Goal: Task Accomplishment & Management: Complete application form

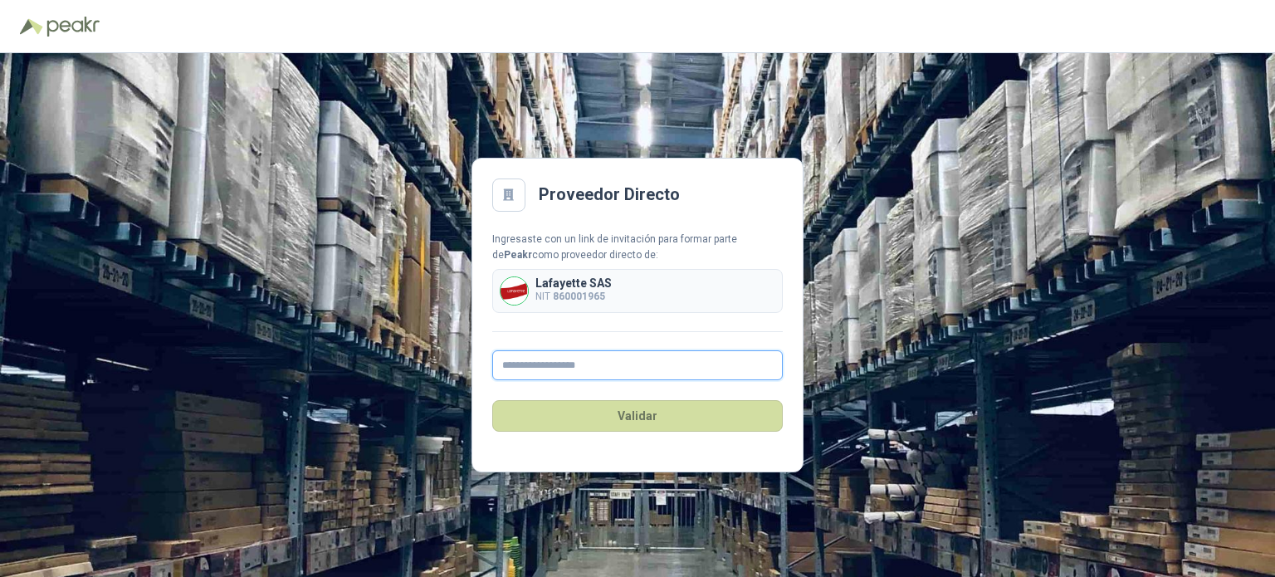
drag, startPoint x: 584, startPoint y: 369, endPoint x: 590, endPoint y: 378, distance: 10.1
click at [584, 368] on input "text" at bounding box center [637, 365] width 290 height 30
drag, startPoint x: 544, startPoint y: 345, endPoint x: 543, endPoint y: 358, distance: 12.5
click at [543, 344] on div "Ingresaste con un link de invitación para formar parte de Peakr como proveedor …" at bounding box center [637, 306] width 290 height 149
click at [543, 358] on input "text" at bounding box center [637, 365] width 290 height 30
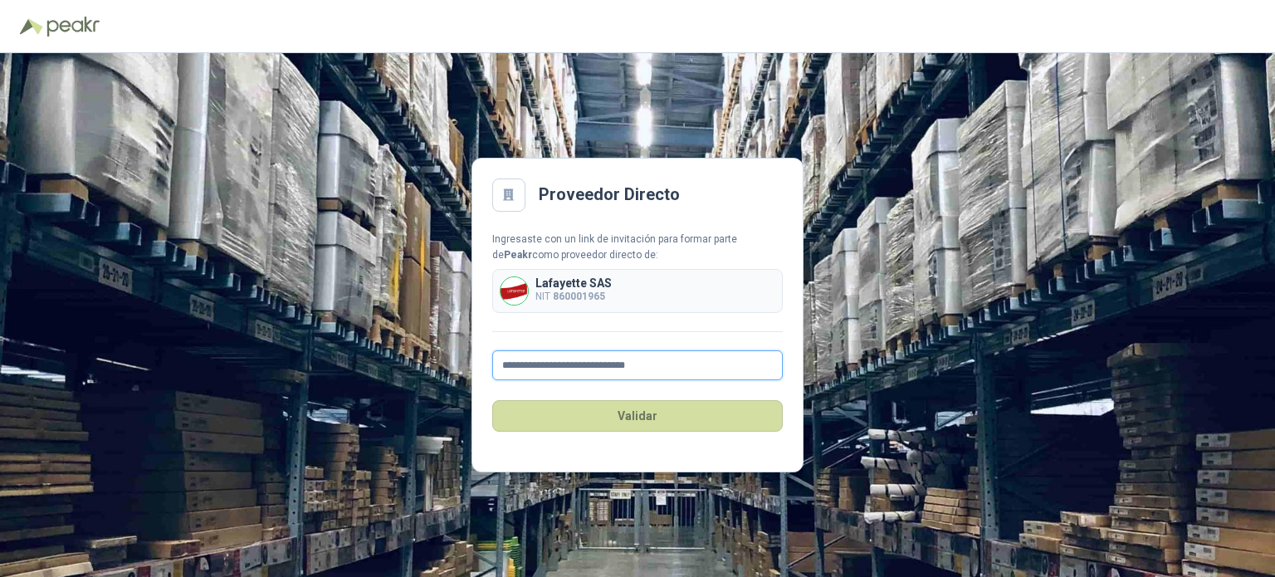
drag, startPoint x: 654, startPoint y: 373, endPoint x: 247, endPoint y: 344, distance: 407.6
click at [247, 344] on div "**********" at bounding box center [637, 315] width 1275 height 524
type input "**********"
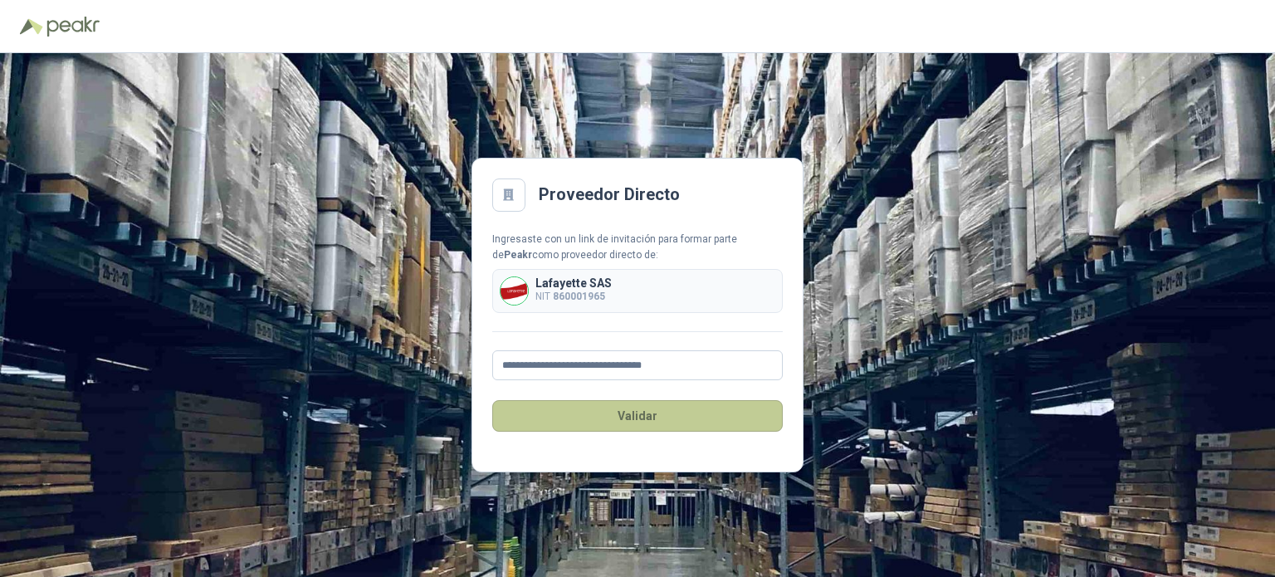
click at [620, 419] on button "Validar" at bounding box center [637, 416] width 290 height 32
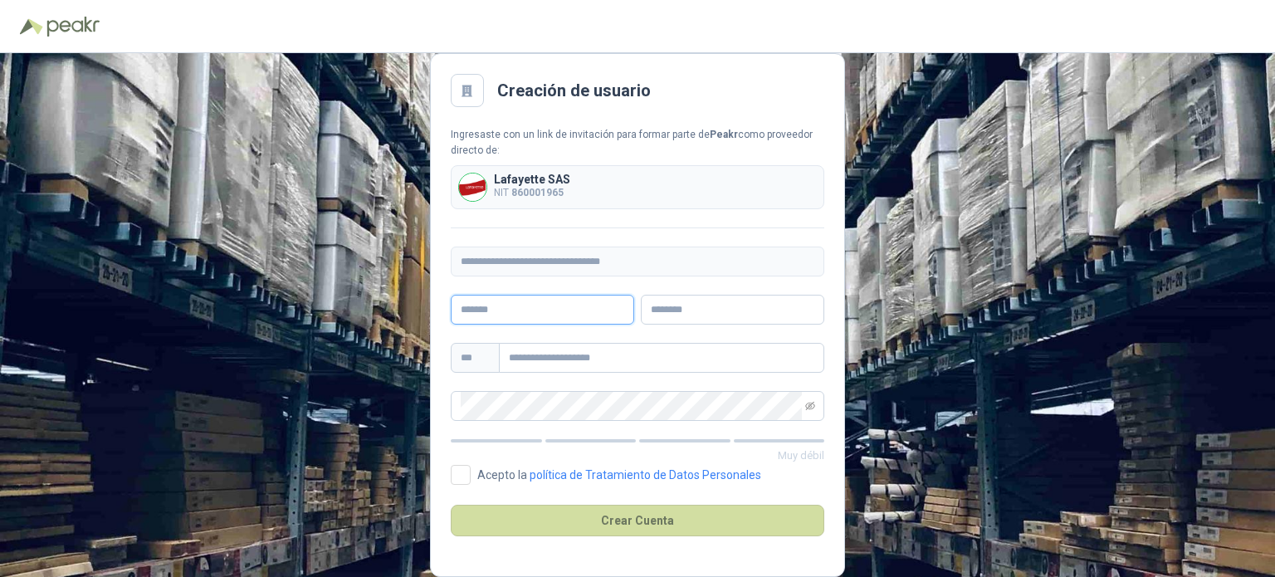
click at [522, 306] on input "text" at bounding box center [542, 310] width 183 height 30
type input "**********"
type input "***"
type input "**********"
drag, startPoint x: 538, startPoint y: 344, endPoint x: 384, endPoint y: 338, distance: 153.6
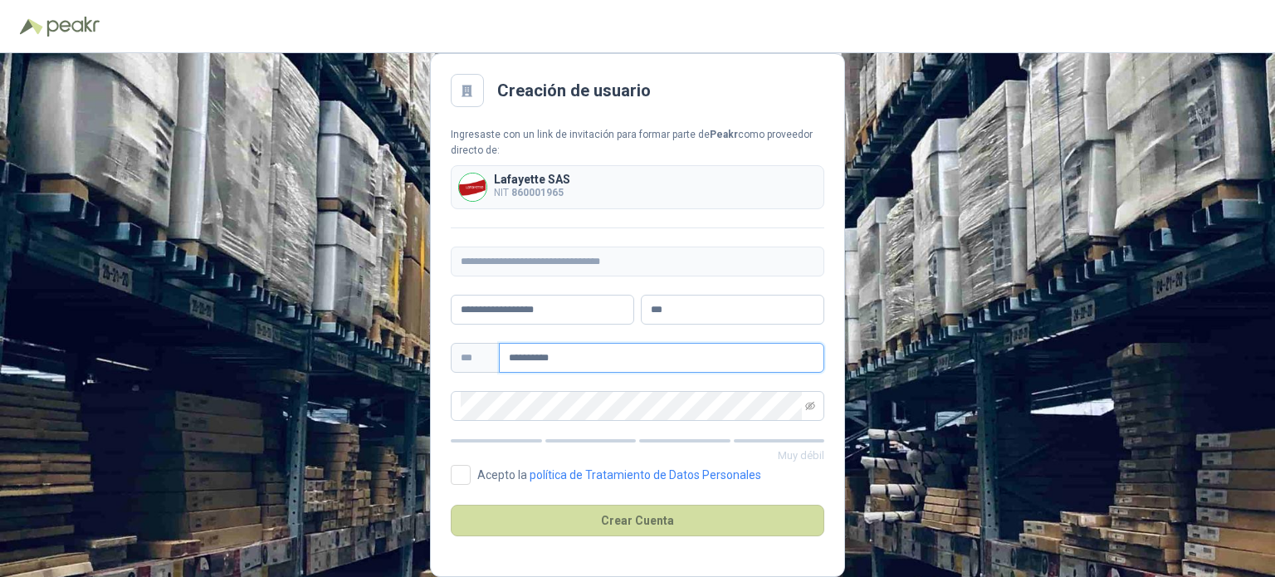
click at [384, 338] on div "**********" at bounding box center [637, 315] width 1275 height 524
click at [245, 362] on div "**********" at bounding box center [637, 315] width 1275 height 524
click at [806, 404] on icon "eye-invisible" at bounding box center [810, 406] width 10 height 10
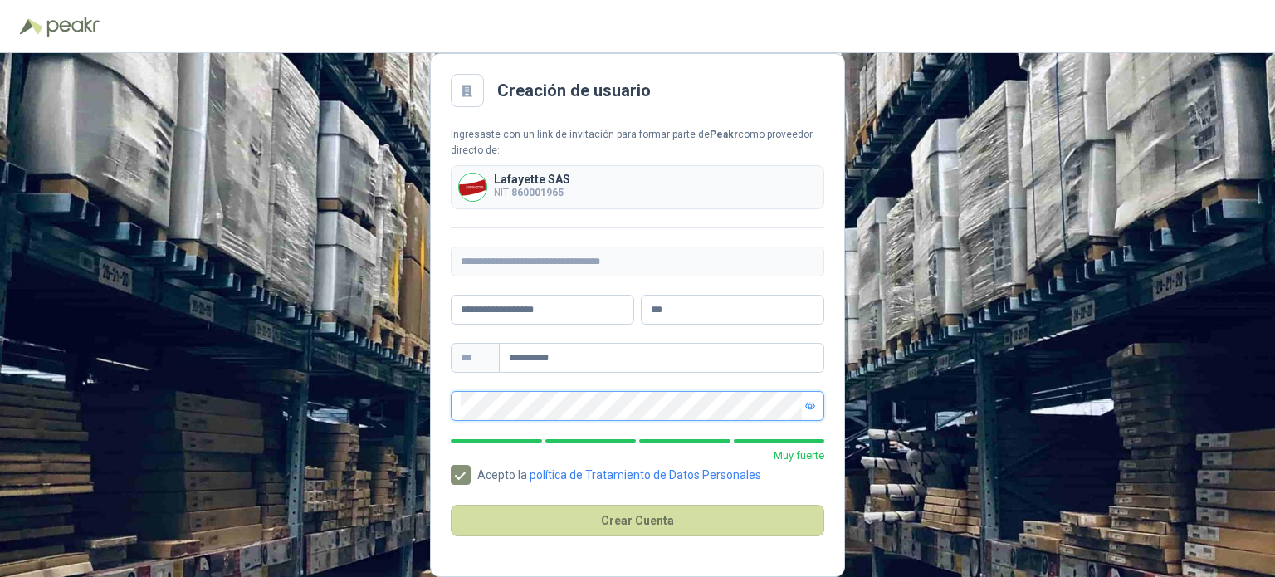
click at [422, 405] on div "**********" at bounding box center [637, 315] width 1275 height 524
click at [611, 521] on button "Crear Cuenta" at bounding box center [637, 521] width 373 height 32
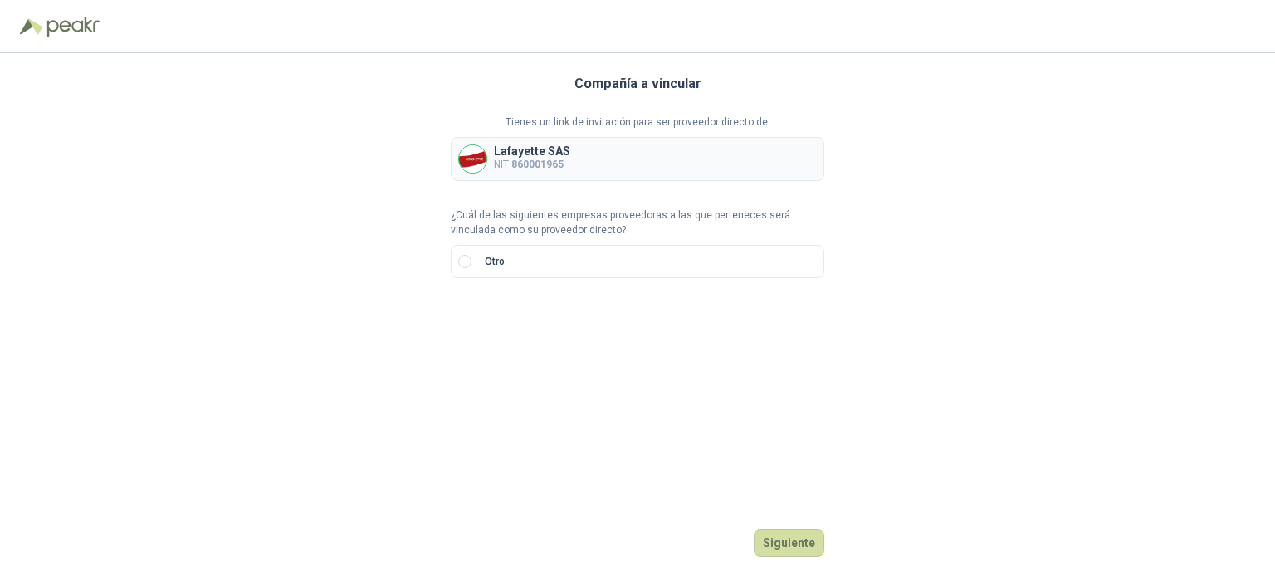
click at [534, 155] on p "Lafayette SAS" at bounding box center [532, 151] width 76 height 12
click at [468, 155] on img at bounding box center [472, 158] width 27 height 27
click at [793, 545] on button "Siguiente" at bounding box center [788, 543] width 71 height 28
click at [549, 145] on p "Lafayette SAS" at bounding box center [532, 151] width 76 height 12
click at [511, 145] on p "Lafayette SAS" at bounding box center [532, 151] width 76 height 12
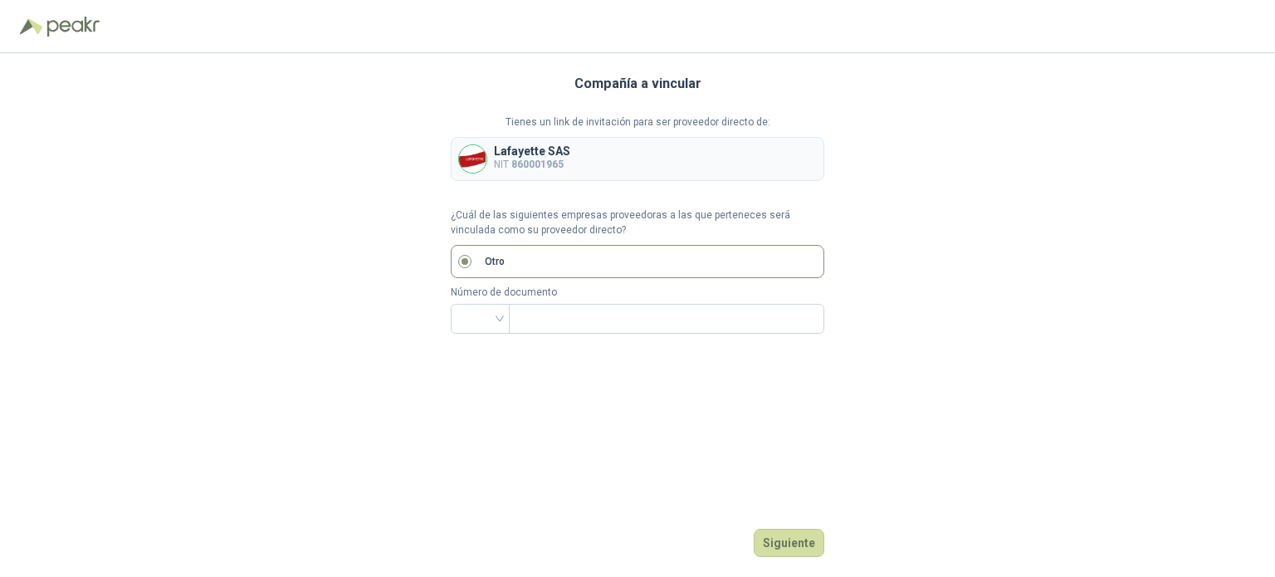
click at [574, 142] on div "Lafayette SAS NIT 860001965" at bounding box center [637, 159] width 373 height 44
click at [508, 160] on p "NIT 860001965" at bounding box center [532, 165] width 76 height 16
click at [456, 161] on div "Lafayette SAS NIT 860001965" at bounding box center [637, 159] width 373 height 44
click at [576, 153] on div "Lafayette SAS NIT 860001965" at bounding box center [637, 159] width 373 height 44
click at [544, 154] on p "Lafayette SAS" at bounding box center [532, 151] width 76 height 12
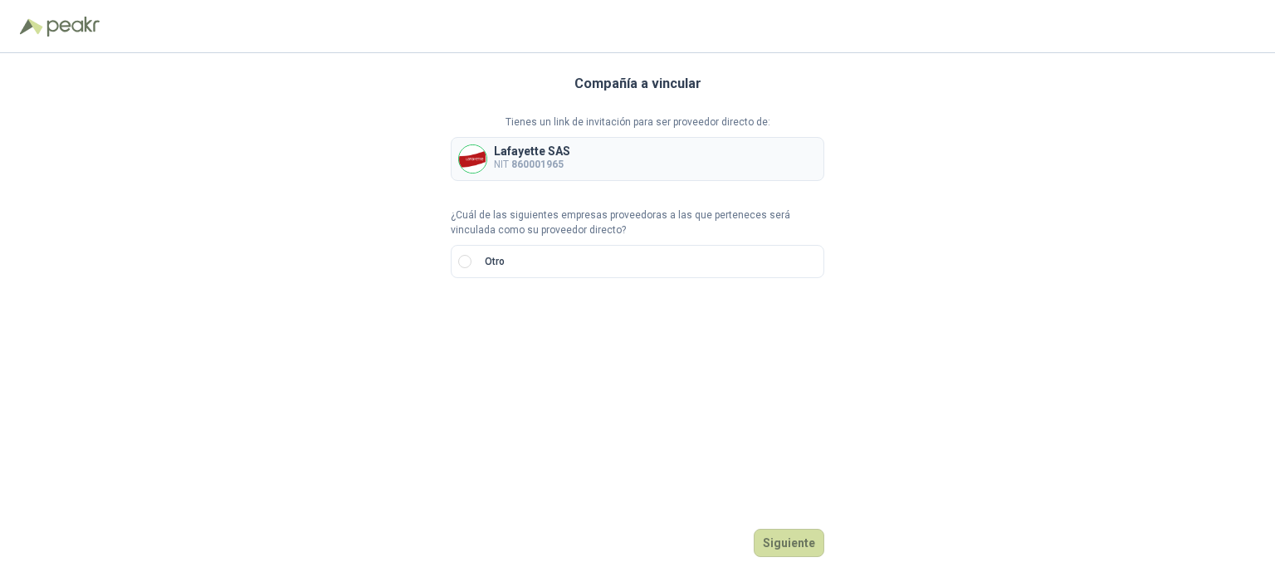
click at [457, 149] on div "Lafayette SAS NIT 860001965" at bounding box center [637, 159] width 373 height 44
click at [466, 156] on img at bounding box center [472, 158] width 27 height 27
click at [812, 543] on button "Siguiente" at bounding box center [788, 543] width 71 height 28
click at [670, 162] on div "Lafayette SAS NIT 860001965" at bounding box center [637, 159] width 373 height 44
drag, startPoint x: 537, startPoint y: 295, endPoint x: 527, endPoint y: 278, distance: 20.1
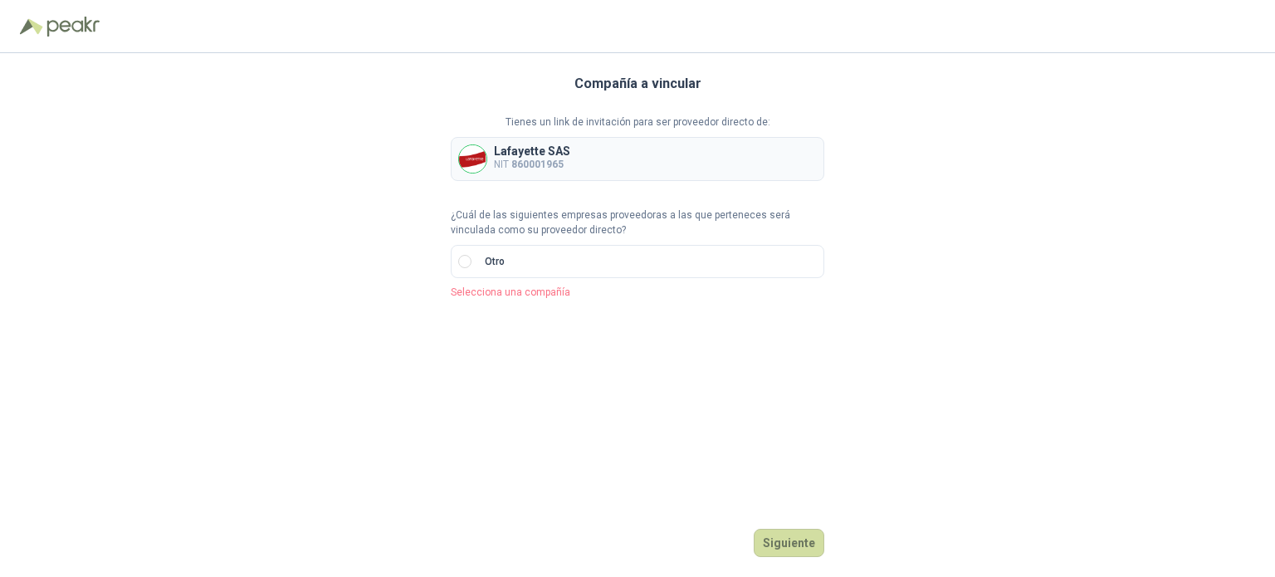
click at [537, 295] on p "Selecciona una compañía" at bounding box center [637, 293] width 373 height 16
click at [474, 155] on img at bounding box center [472, 158] width 27 height 27
click at [514, 155] on p "Lafayette SAS" at bounding box center [532, 151] width 76 height 12
drag, startPoint x: 551, startPoint y: 155, endPoint x: 564, endPoint y: 170, distance: 20.0
click at [553, 155] on p "Lafayette SAS" at bounding box center [532, 151] width 76 height 12
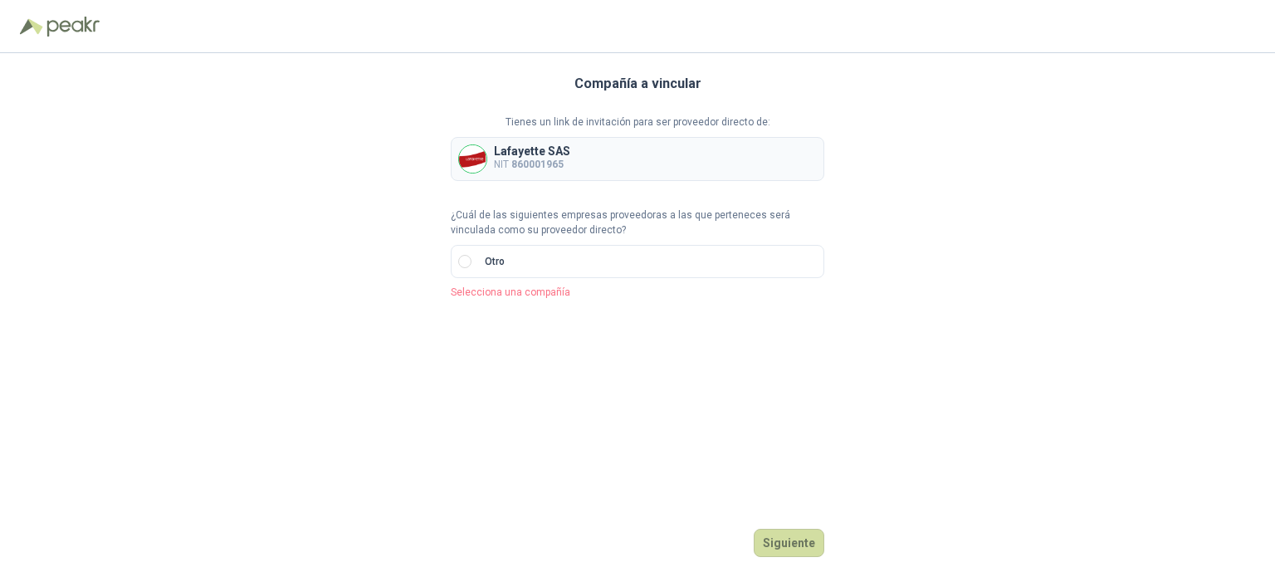
click at [541, 157] on p "NIT 860001965" at bounding box center [532, 165] width 76 height 16
click at [505, 317] on div at bounding box center [480, 319] width 59 height 30
drag, startPoint x: 485, startPoint y: 404, endPoint x: 598, endPoint y: 321, distance: 140.7
click at [484, 404] on div "NIT" at bounding box center [480, 406] width 32 height 18
click at [503, 318] on div "NIT" at bounding box center [480, 319] width 59 height 30
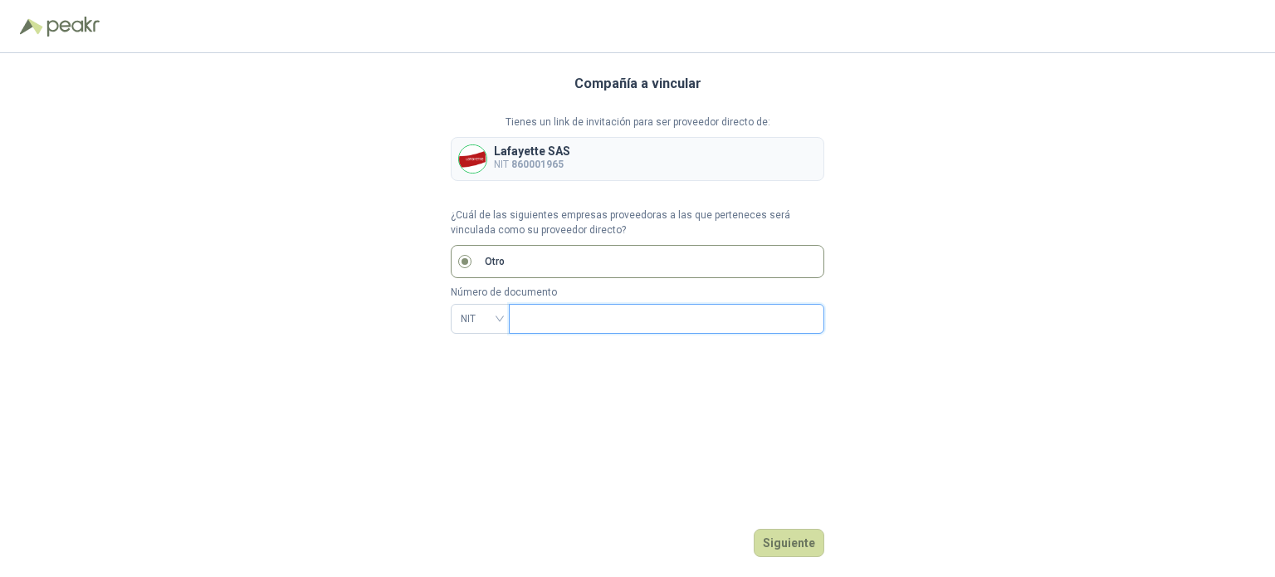
click at [571, 310] on input "text" at bounding box center [665, 319] width 292 height 28
type input "*********"
click at [794, 545] on button "Siguiente" at bounding box center [788, 543] width 71 height 28
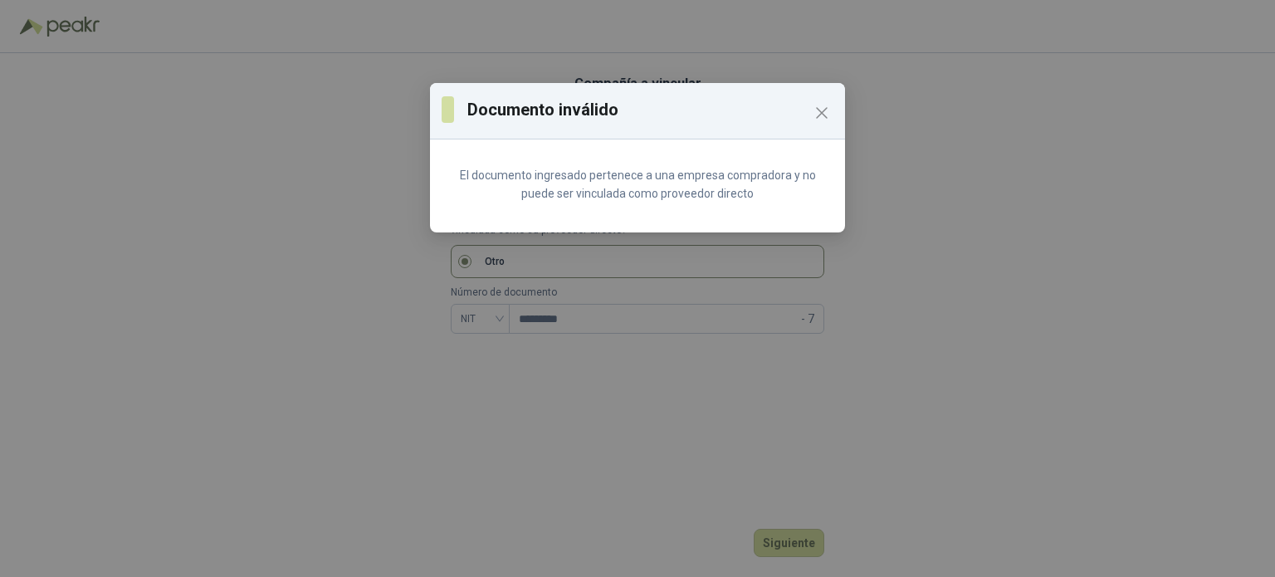
click at [803, 539] on div "Documento inválido El documento ingresado pertenece a una empresa compradora y …" at bounding box center [637, 288] width 1275 height 577
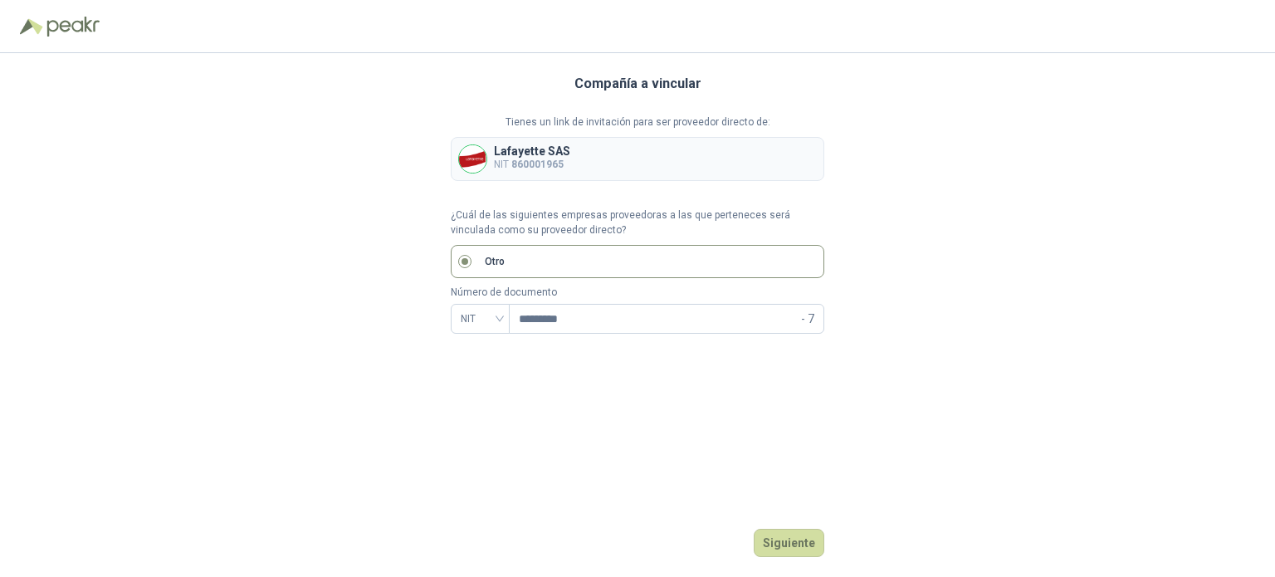
click at [535, 162] on b "860001965" at bounding box center [537, 164] width 52 height 12
click at [469, 159] on img at bounding box center [472, 158] width 27 height 27
click at [782, 557] on div "Compañía a vincular Tienes un link de invitación para ser proveedor directo de:…" at bounding box center [637, 315] width 373 height 524
drag, startPoint x: 514, startPoint y: 171, endPoint x: 537, endPoint y: 161, distance: 24.5
click at [516, 167] on p "NIT 860001965" at bounding box center [532, 165] width 76 height 16
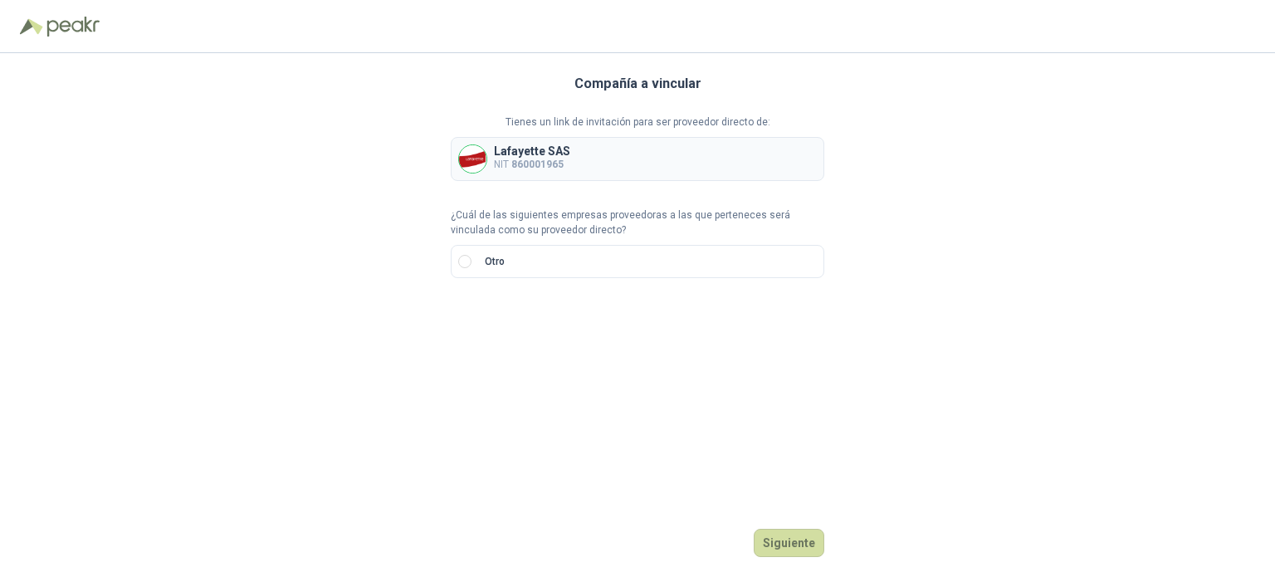
click at [549, 146] on p "Lafayette SAS" at bounding box center [532, 151] width 76 height 12
click at [594, 168] on div "Lafayette SAS NIT 860001965" at bounding box center [637, 159] width 373 height 44
click at [640, 125] on p "Tienes un link de invitación para ser proveedor directo de:" at bounding box center [637, 123] width 373 height 16
click at [531, 163] on b "860001965" at bounding box center [537, 164] width 52 height 12
click at [587, 156] on div "Lafayette SAS NIT 860001965" at bounding box center [637, 159] width 373 height 44
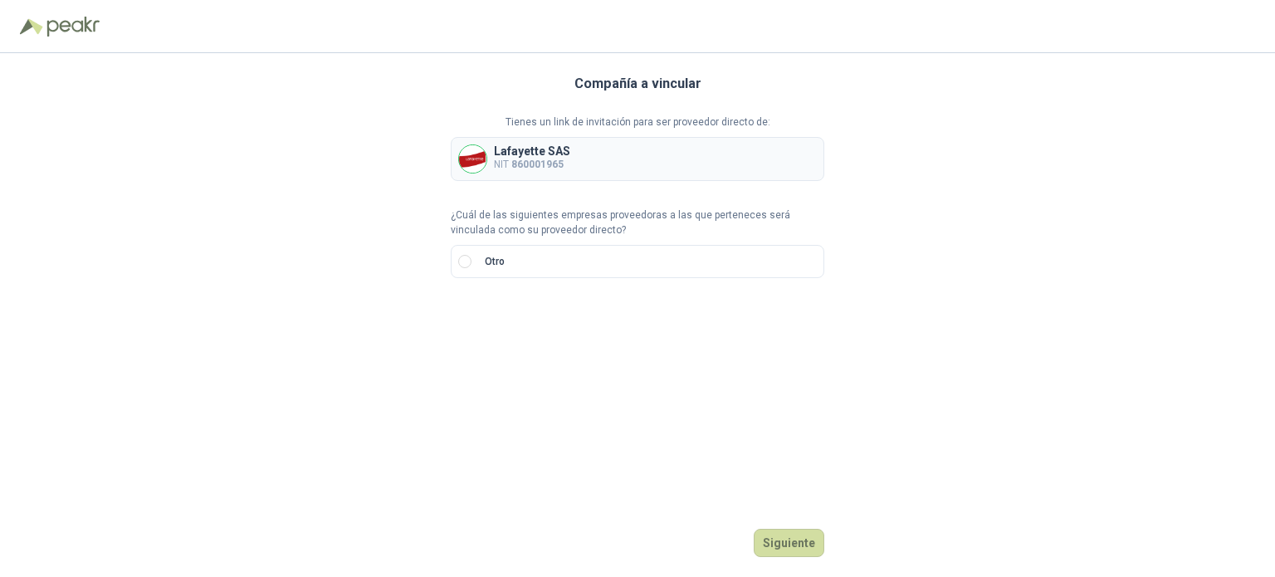
click at [481, 165] on img at bounding box center [472, 158] width 27 height 27
click at [777, 537] on button "Siguiente" at bounding box center [788, 543] width 71 height 28
click at [533, 147] on p "Lafayette SAS" at bounding box center [532, 151] width 76 height 12
click at [796, 549] on button "Siguiente" at bounding box center [788, 543] width 71 height 28
click at [478, 158] on img at bounding box center [472, 158] width 27 height 27
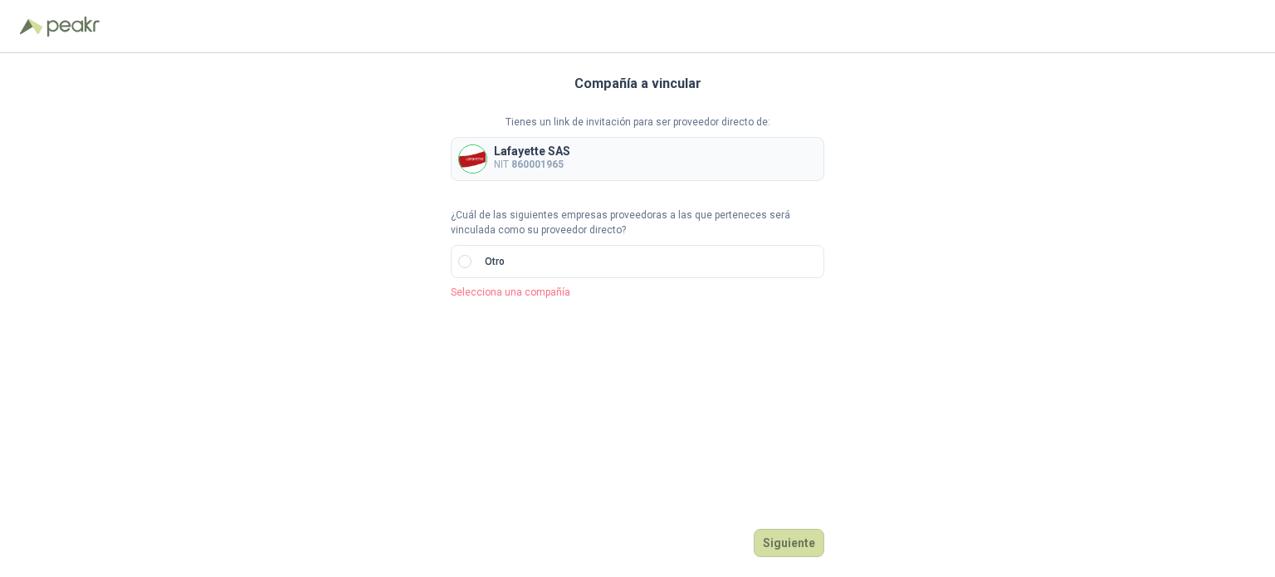
click at [478, 158] on img at bounding box center [472, 158] width 27 height 27
click at [571, 158] on div "Lafayette SAS NIT 860001965" at bounding box center [637, 159] width 373 height 44
click at [544, 148] on p "Lafayette SAS" at bounding box center [532, 151] width 76 height 12
click at [797, 531] on button "Siguiente" at bounding box center [788, 543] width 71 height 28
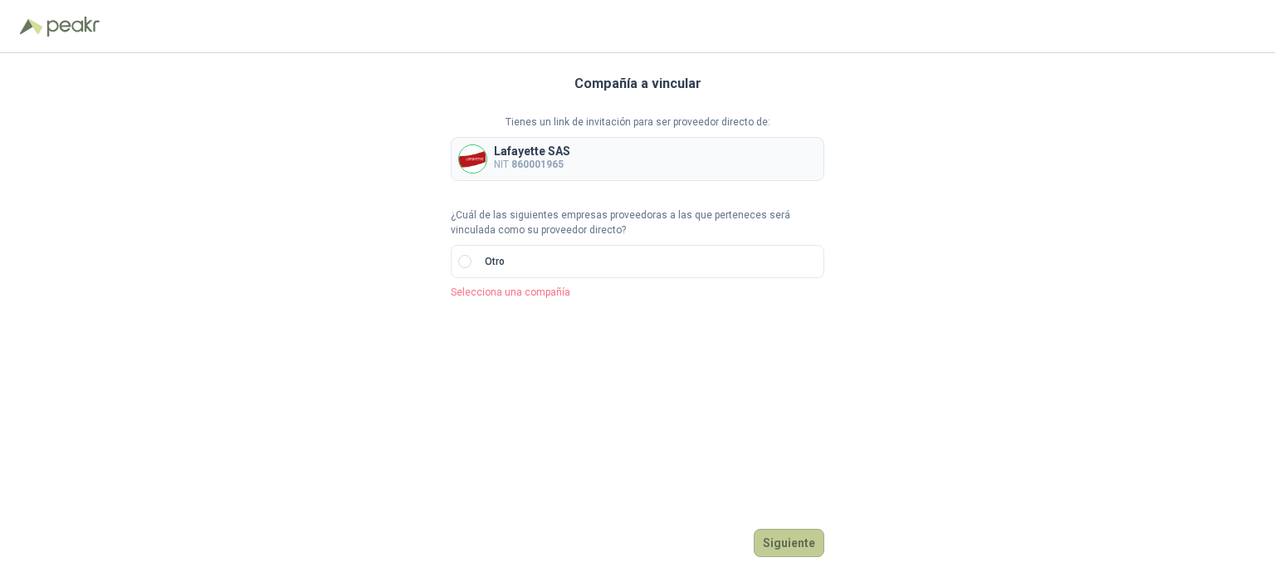
click at [797, 541] on button "Siguiente" at bounding box center [788, 543] width 71 height 28
click at [510, 176] on div "Lafayette SAS NIT 860001965" at bounding box center [637, 159] width 373 height 44
click at [485, 295] on p "Selecciona una compañía" at bounding box center [637, 293] width 373 height 16
click at [491, 317] on input "search" at bounding box center [480, 317] width 39 height 25
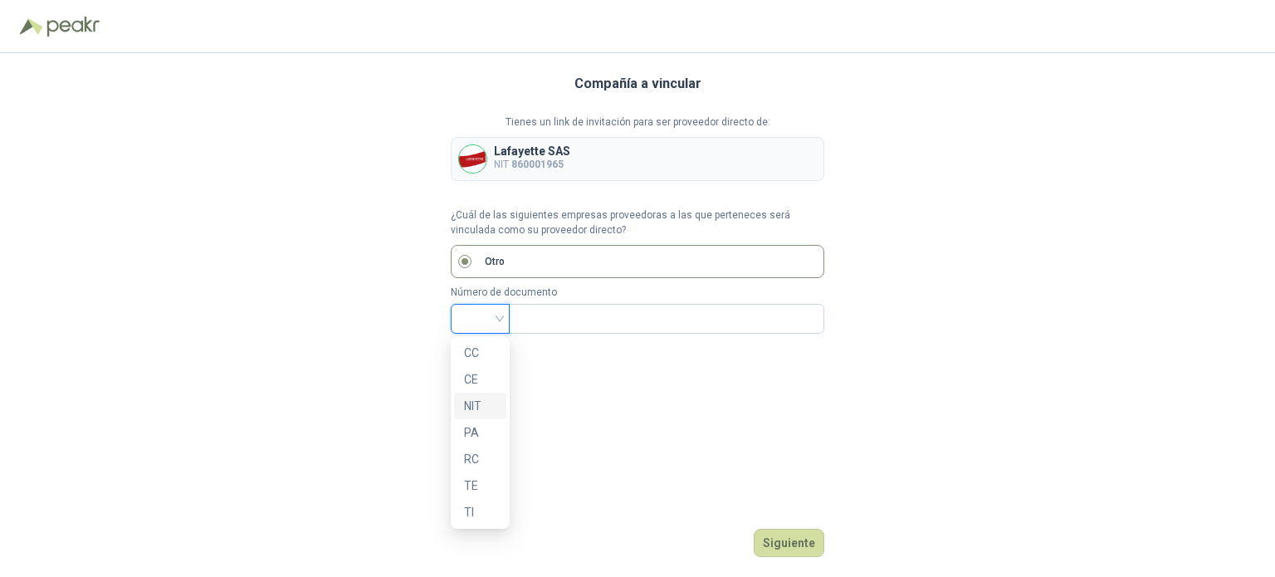
drag, startPoint x: 475, startPoint y: 409, endPoint x: 543, endPoint y: 341, distance: 96.2
click at [477, 401] on div "NIT" at bounding box center [480, 406] width 32 height 18
click at [544, 319] on input "text" at bounding box center [665, 319] width 292 height 28
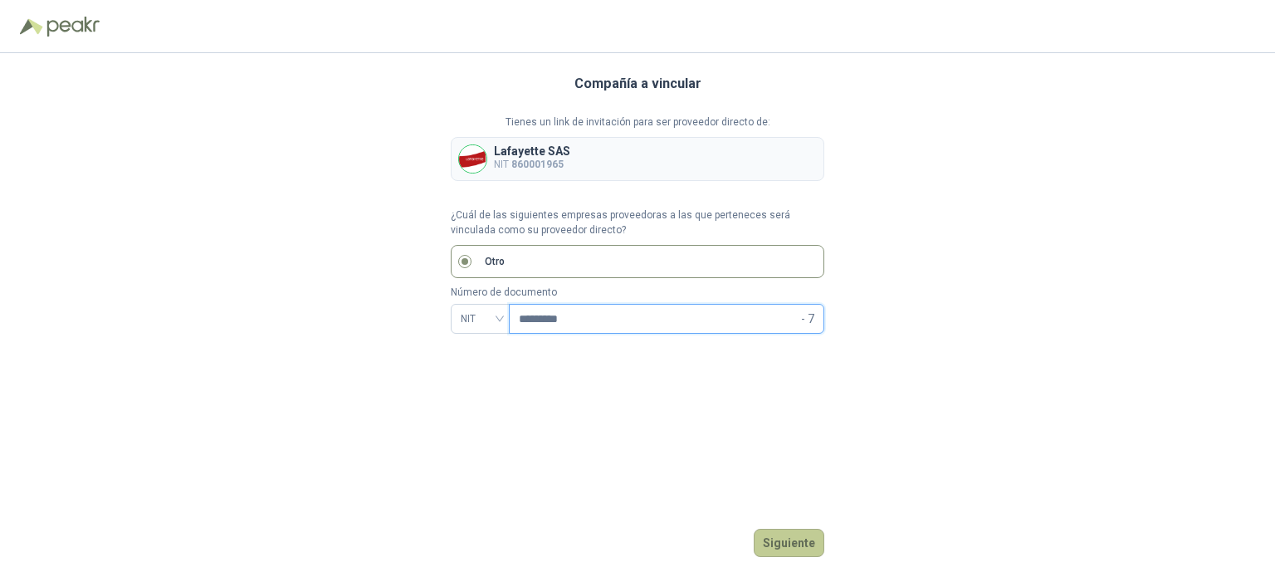
type input "*********"
click at [795, 544] on button "Siguiente" at bounding box center [788, 543] width 71 height 28
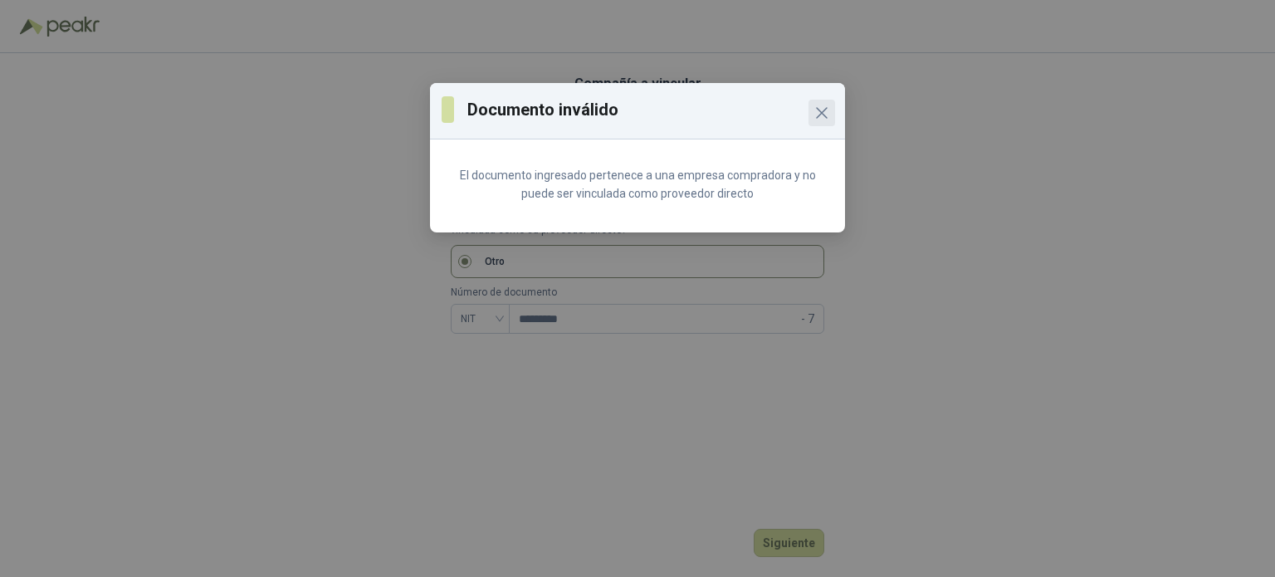
click at [822, 115] on icon "Close" at bounding box center [822, 113] width 10 height 10
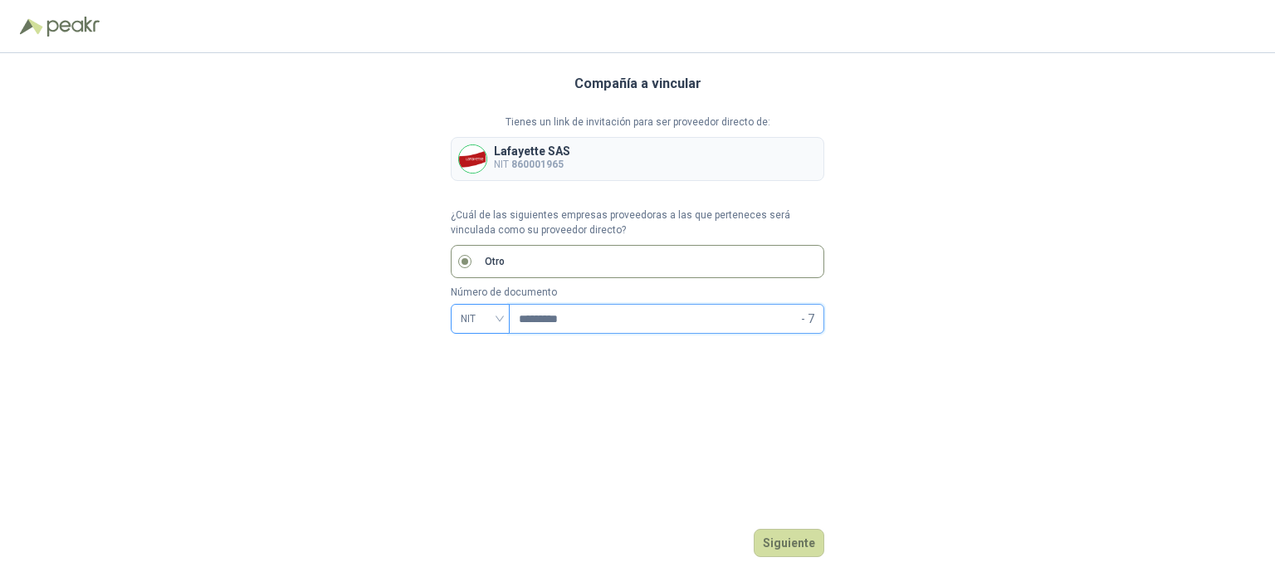
drag, startPoint x: 589, startPoint y: 321, endPoint x: 504, endPoint y: 321, distance: 85.5
click at [504, 321] on div "NIT ********* - 7" at bounding box center [637, 319] width 373 height 30
drag, startPoint x: 534, startPoint y: 154, endPoint x: 531, endPoint y: 172, distance: 17.7
click at [536, 154] on p "Lafayette SAS" at bounding box center [532, 151] width 76 height 12
drag, startPoint x: 598, startPoint y: 329, endPoint x: 299, endPoint y: 232, distance: 315.1
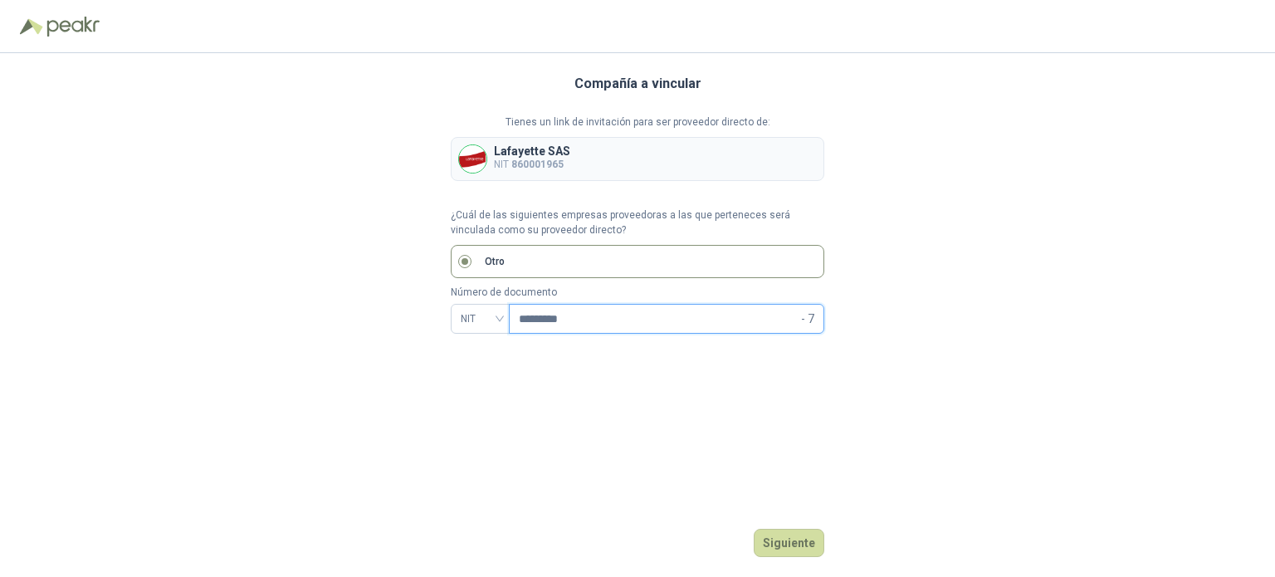
click at [340, 308] on div "Compañía a vincular Tienes un link de invitación para ser proveedor directo de:…" at bounding box center [637, 315] width 1275 height 524
click at [514, 155] on p "Lafayette SAS" at bounding box center [532, 151] width 76 height 12
click at [527, 145] on p "Lafayette SAS" at bounding box center [532, 151] width 76 height 12
click at [521, 167] on b "860001965" at bounding box center [537, 164] width 52 height 12
click at [500, 162] on p "NIT 860001965" at bounding box center [532, 165] width 76 height 16
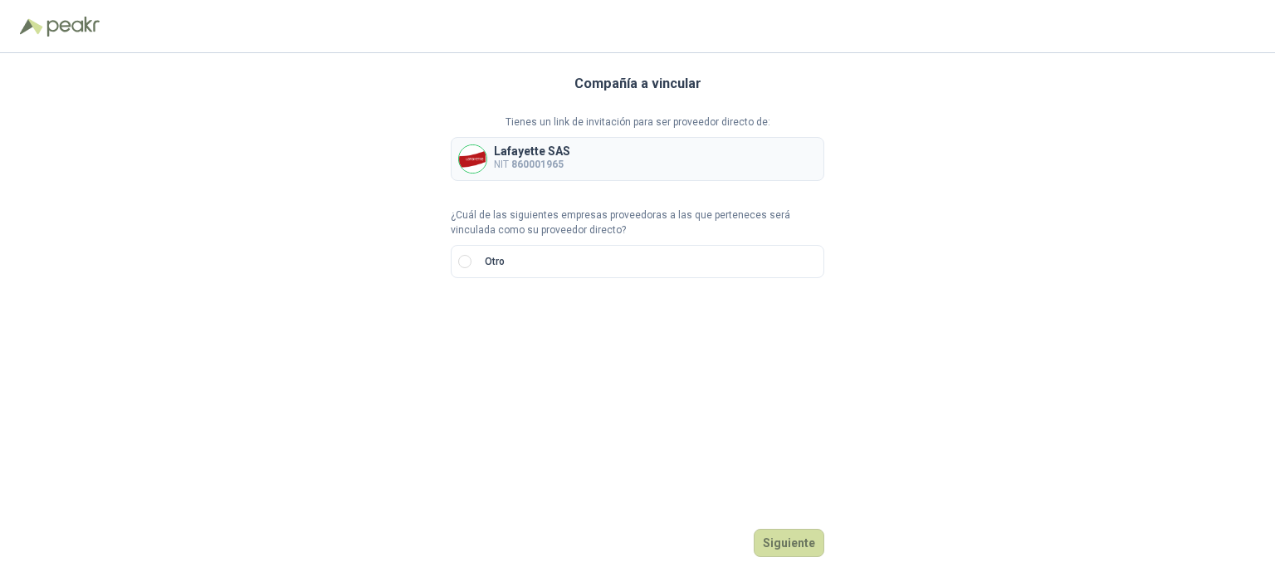
click at [611, 149] on div "Lafayette SAS NIT 860001965" at bounding box center [637, 159] width 373 height 44
drag, startPoint x: 790, startPoint y: 534, endPoint x: 781, endPoint y: 537, distance: 9.7
click at [786, 534] on button "Siguiente" at bounding box center [788, 543] width 71 height 28
click at [547, 158] on b "860001965" at bounding box center [537, 164] width 52 height 12
click at [528, 155] on p "Lafayette SAS" at bounding box center [532, 151] width 76 height 12
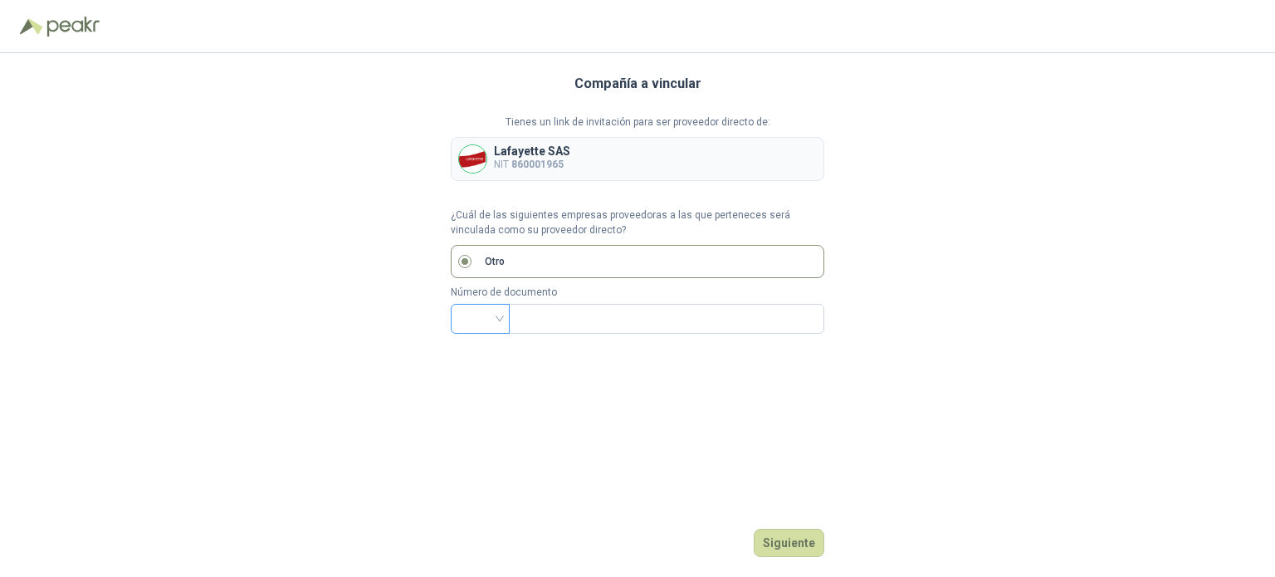
click at [499, 314] on input "search" at bounding box center [480, 317] width 39 height 25
click at [474, 407] on div "NIT" at bounding box center [480, 406] width 32 height 18
drag, startPoint x: 553, startPoint y: 301, endPoint x: 557, endPoint y: 319, distance: 18.6
click at [555, 308] on div "Número de documento NIT NIT" at bounding box center [637, 309] width 373 height 49
click at [557, 319] on input "text" at bounding box center [665, 319] width 292 height 28
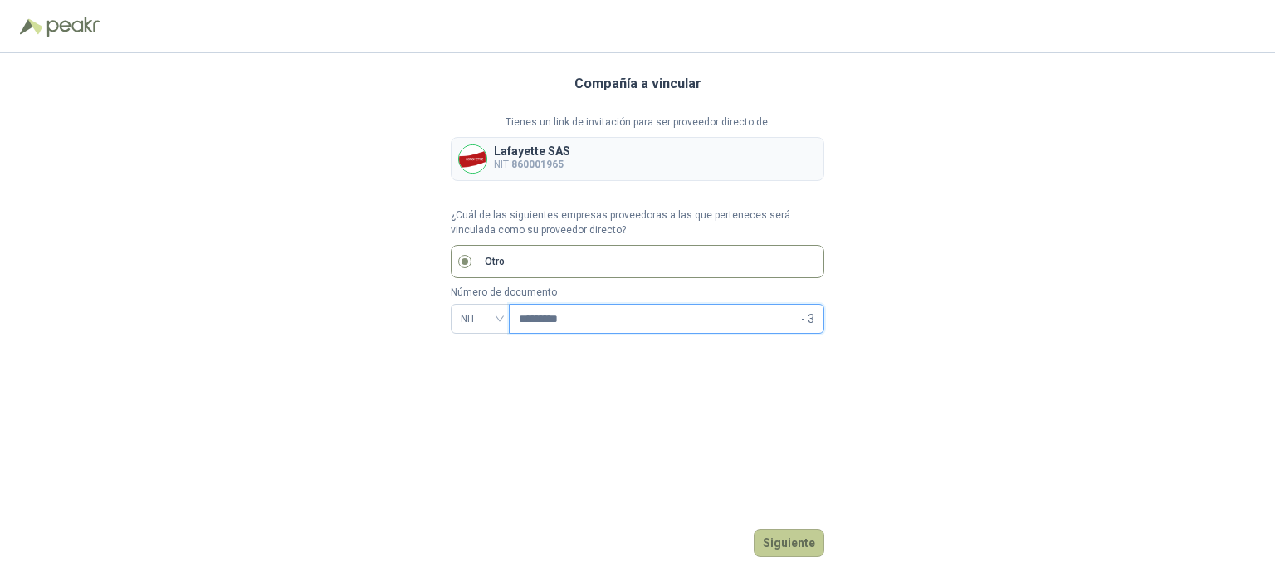
type input "*********"
click at [798, 553] on button "Siguiente" at bounding box center [788, 543] width 71 height 28
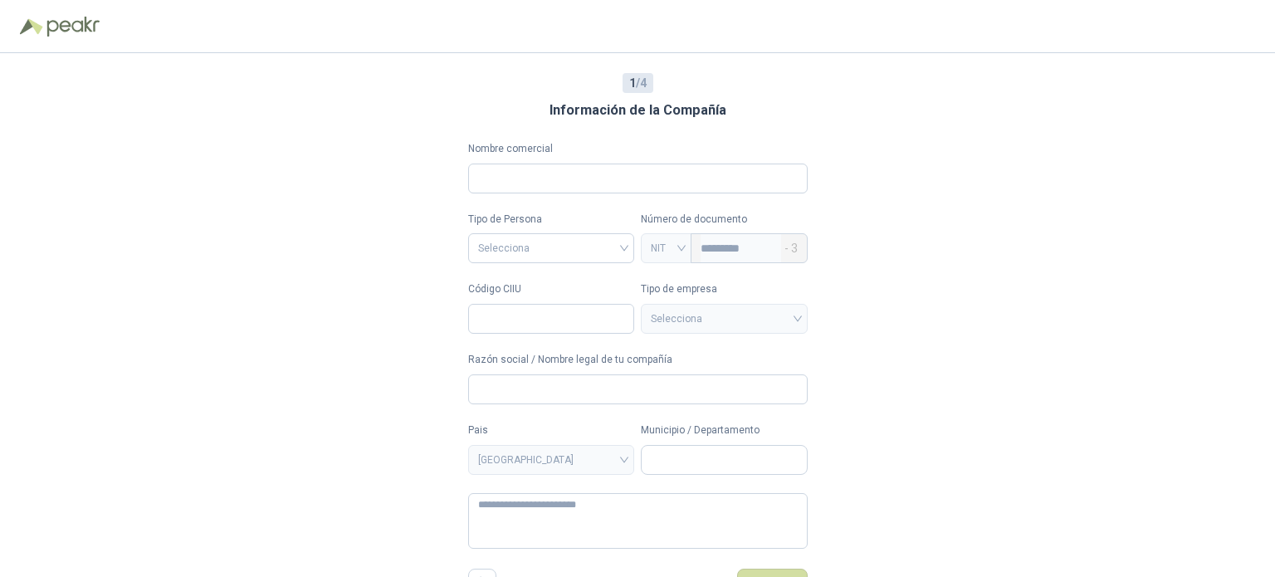
click at [510, 162] on div "Nombre comercial" at bounding box center [637, 167] width 339 height 52
click at [514, 172] on input "Nombre comercial" at bounding box center [637, 178] width 339 height 30
type input "**********"
type textarea "**********"
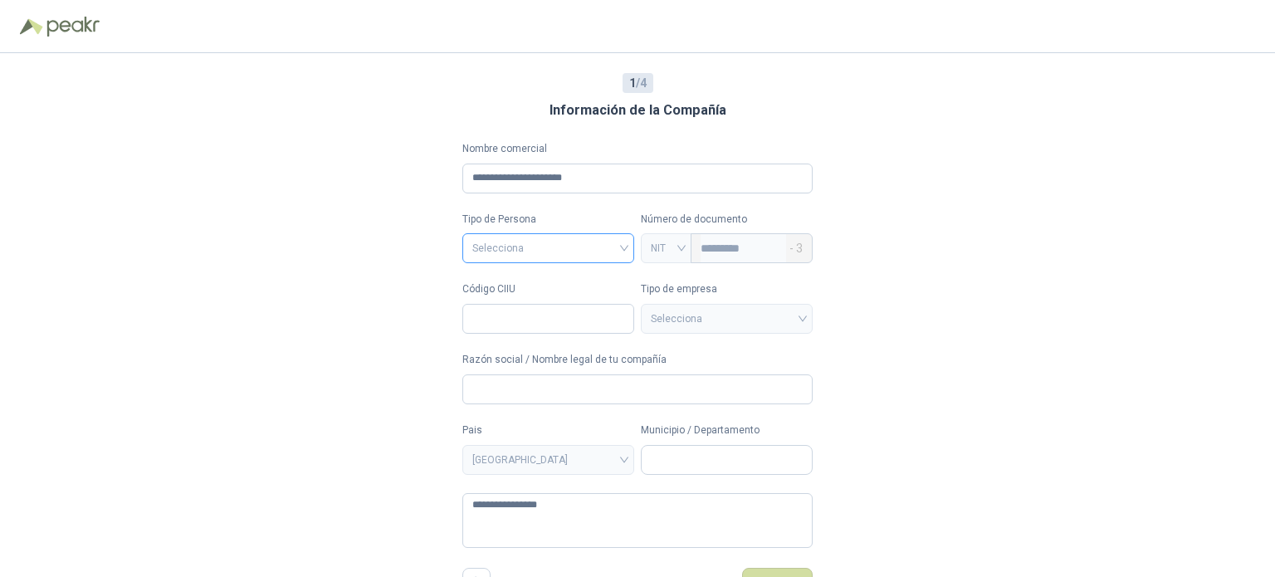
click at [508, 255] on input "search" at bounding box center [548, 246] width 152 height 25
click at [504, 288] on div "Jurídica" at bounding box center [547, 283] width 145 height 18
click at [561, 329] on input "Código CIIU" at bounding box center [548, 319] width 172 height 30
type input "****"
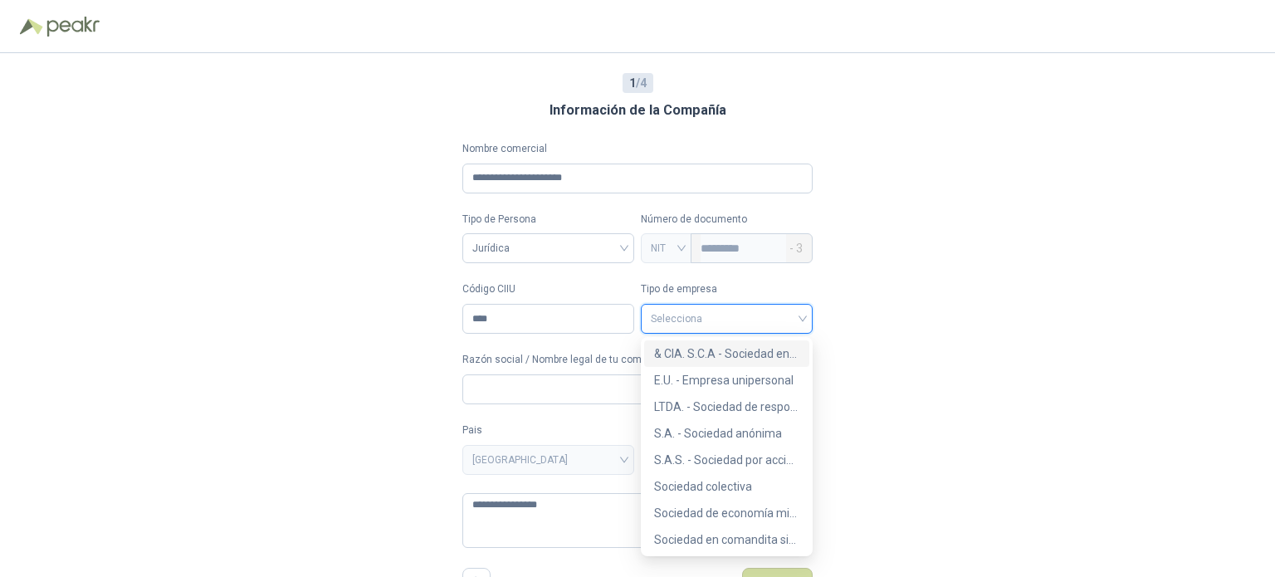
click at [675, 328] on input "search" at bounding box center [727, 317] width 152 height 25
click at [778, 464] on div "S.A.S. - Sociedad por acciones simplificada" at bounding box center [726, 460] width 145 height 18
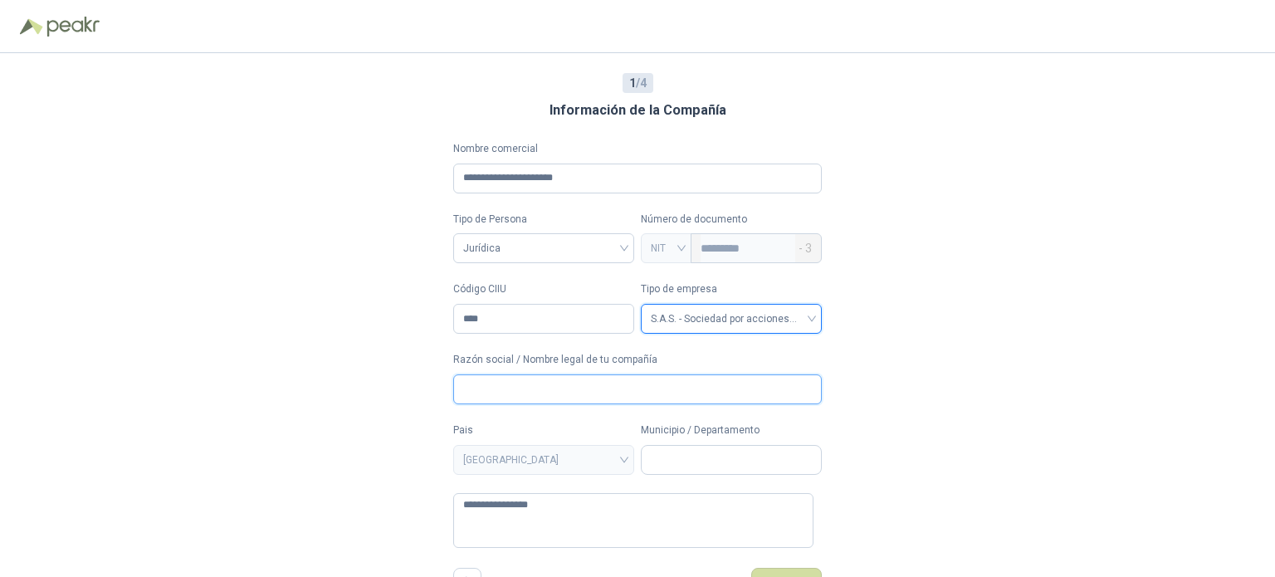
click at [534, 397] on input "Razón social / Nombre legal de tu compañía" at bounding box center [637, 389] width 368 height 30
type input "**********"
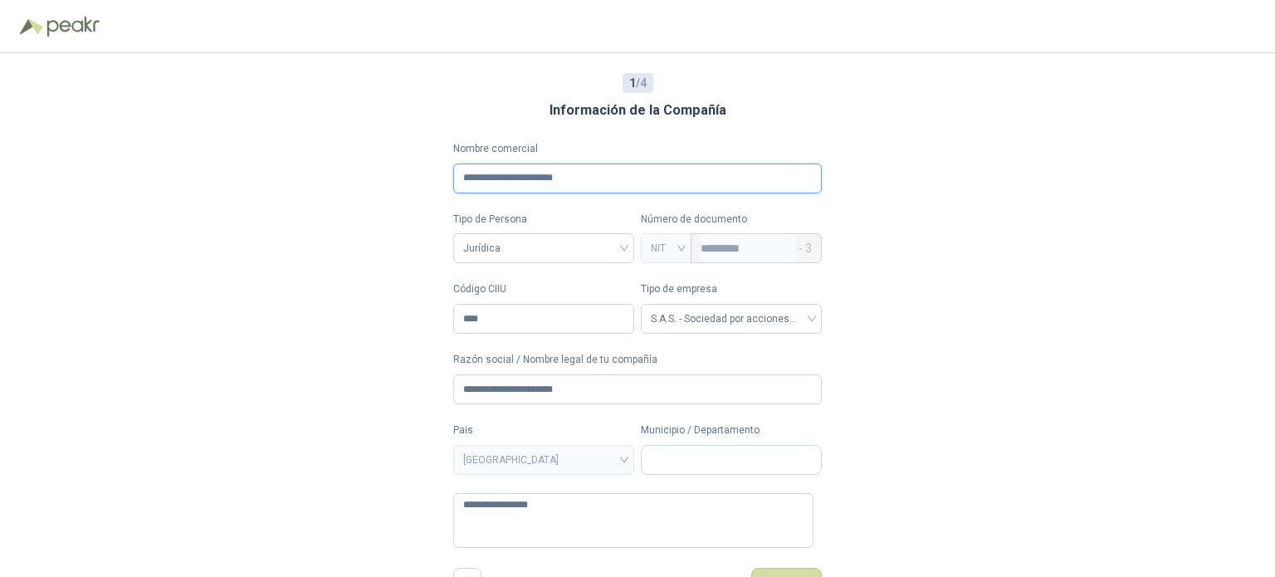
click at [636, 175] on input "**********" at bounding box center [637, 178] width 368 height 30
type input "**********"
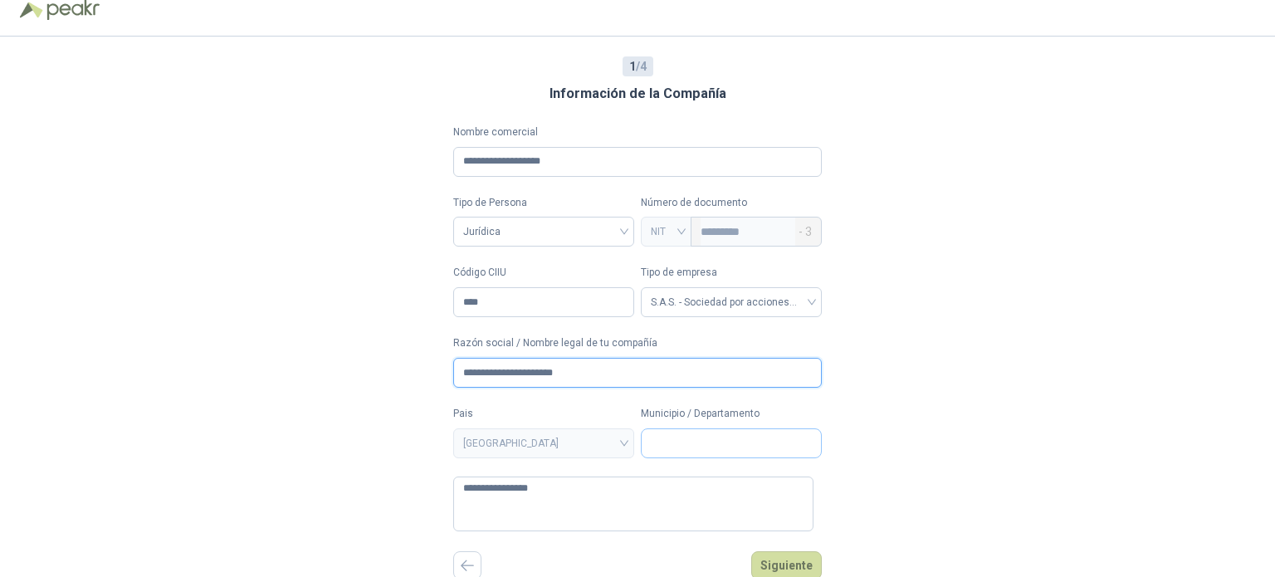
scroll to position [19, 0]
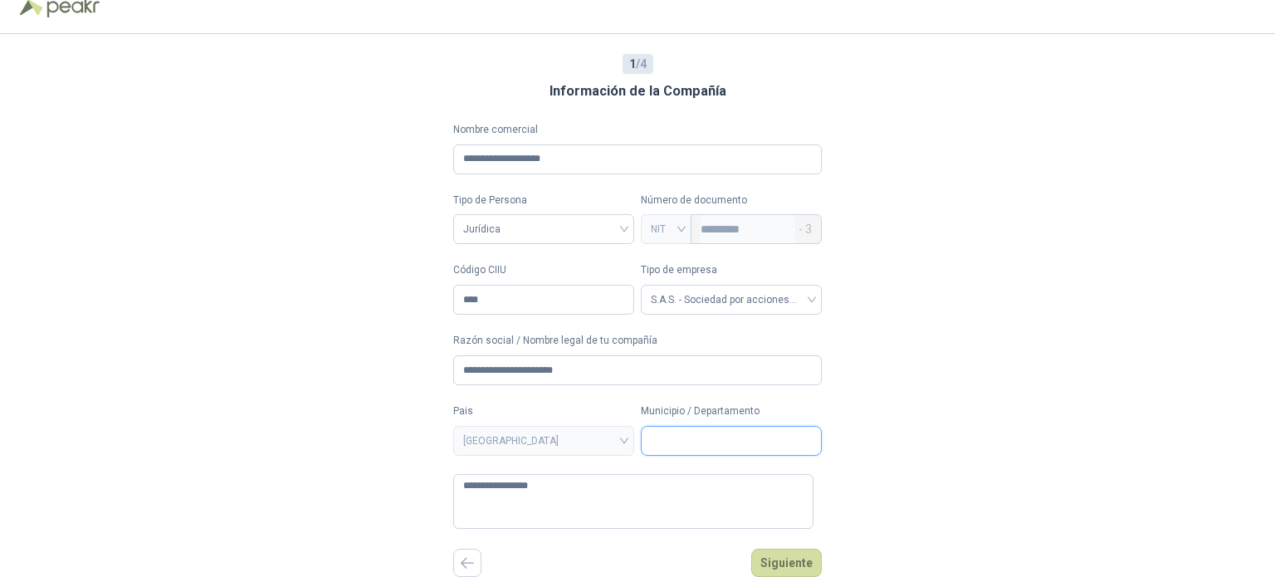
click at [713, 440] on input "Municipio / Departamento" at bounding box center [730, 441] width 179 height 28
type input "****"
click at [737, 475] on span "Bogotá D.C. / Bogotá D.C." at bounding box center [715, 477] width 121 height 12
click at [773, 560] on button "Siguiente" at bounding box center [786, 562] width 71 height 28
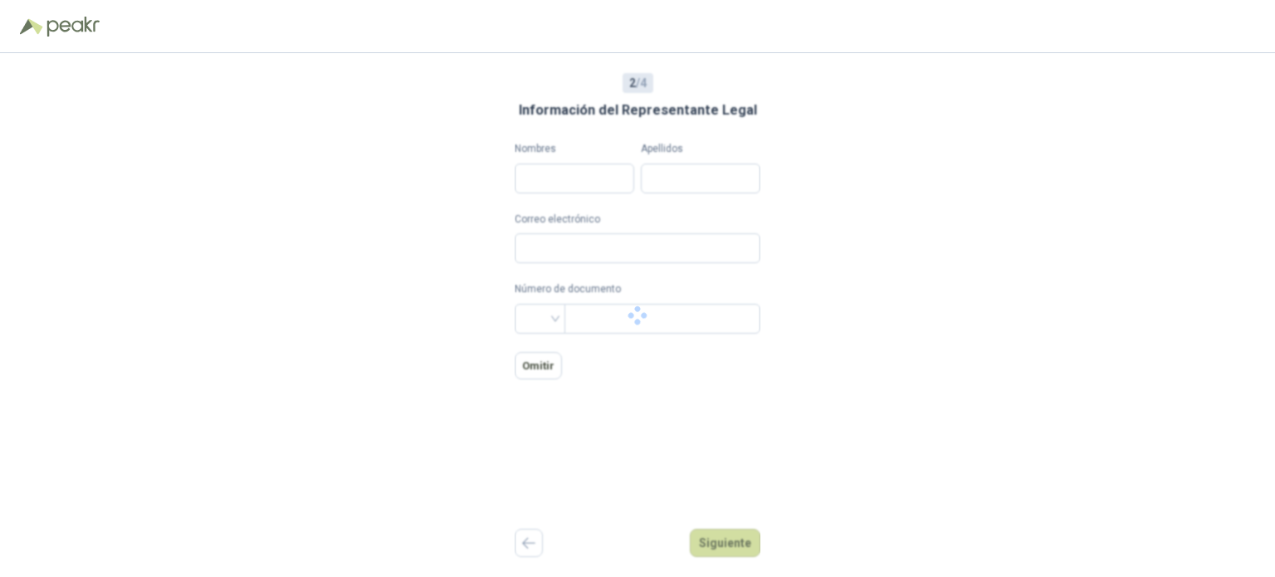
scroll to position [0, 0]
click at [595, 168] on input "Nombres" at bounding box center [573, 178] width 119 height 30
type input "**********"
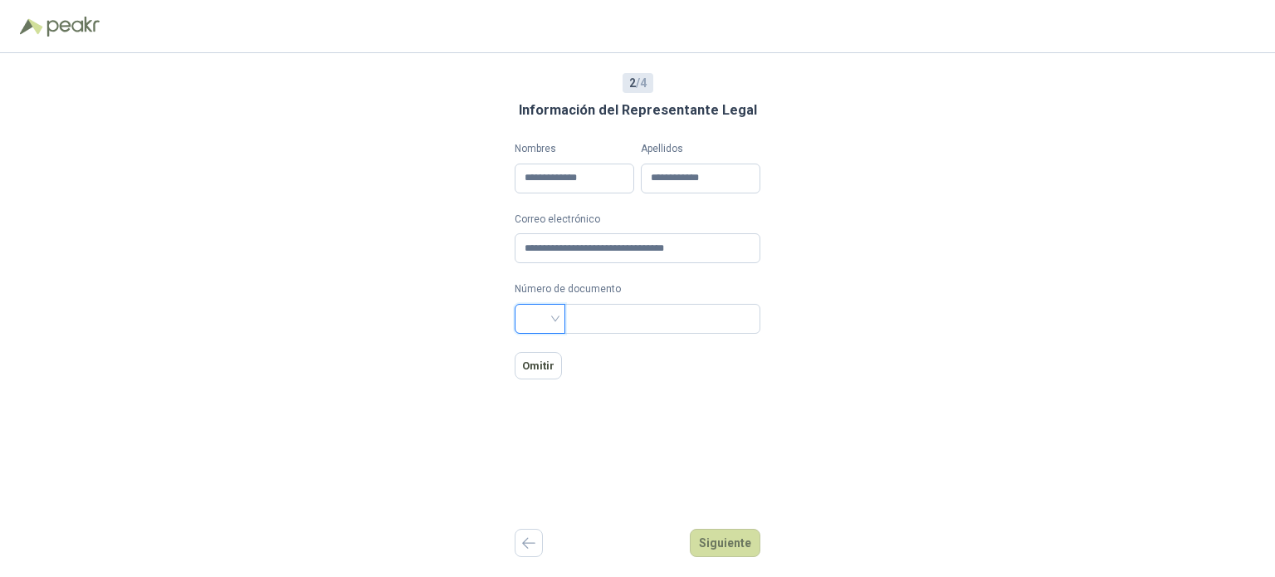
click at [537, 318] on input "search" at bounding box center [539, 317] width 31 height 25
click at [531, 356] on div "CC" at bounding box center [531, 353] width 24 height 18
click at [612, 314] on input "text" at bounding box center [660, 319] width 173 height 28
type input "*******"
click at [730, 547] on button "Siguiente" at bounding box center [725, 543] width 71 height 28
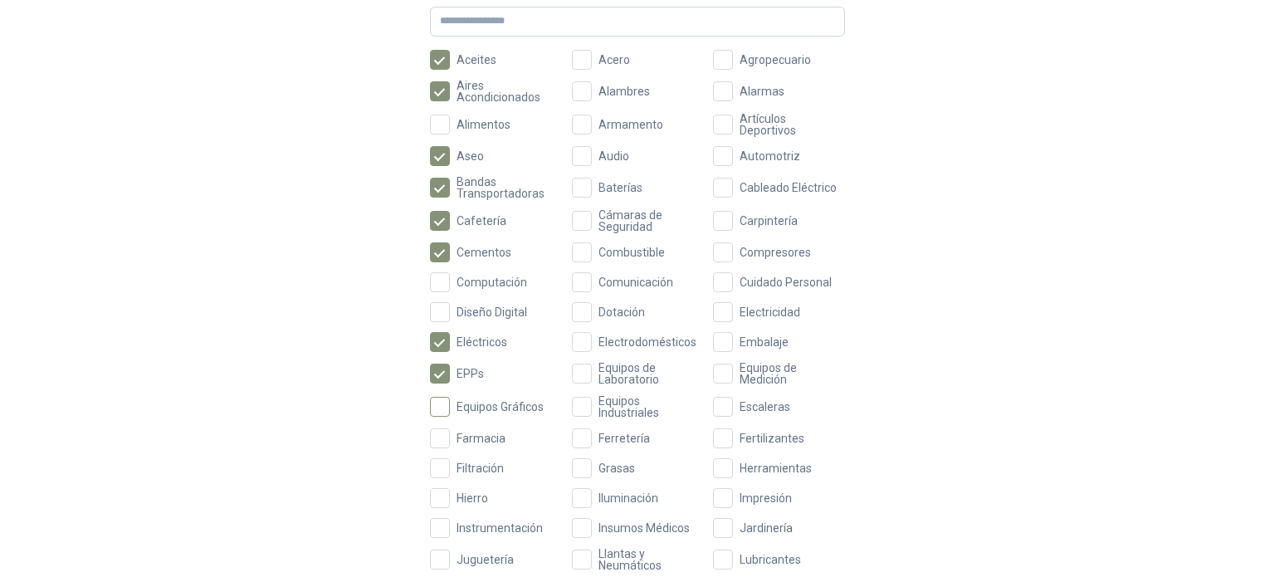
scroll to position [249, 0]
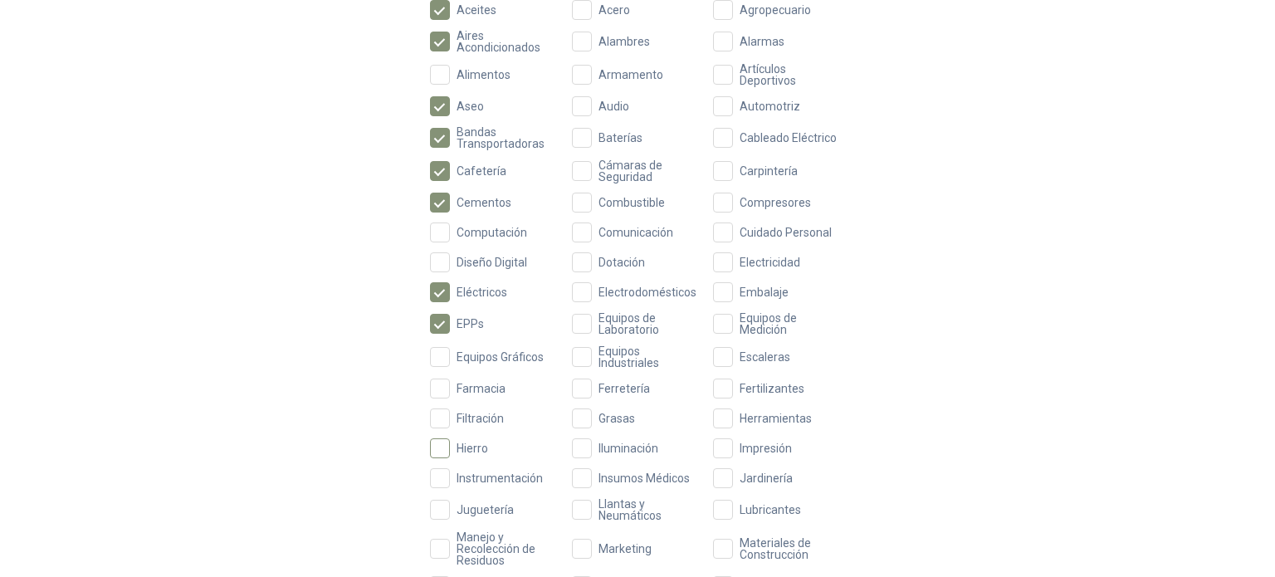
click at [455, 454] on label "Hierro" at bounding box center [496, 448] width 132 height 20
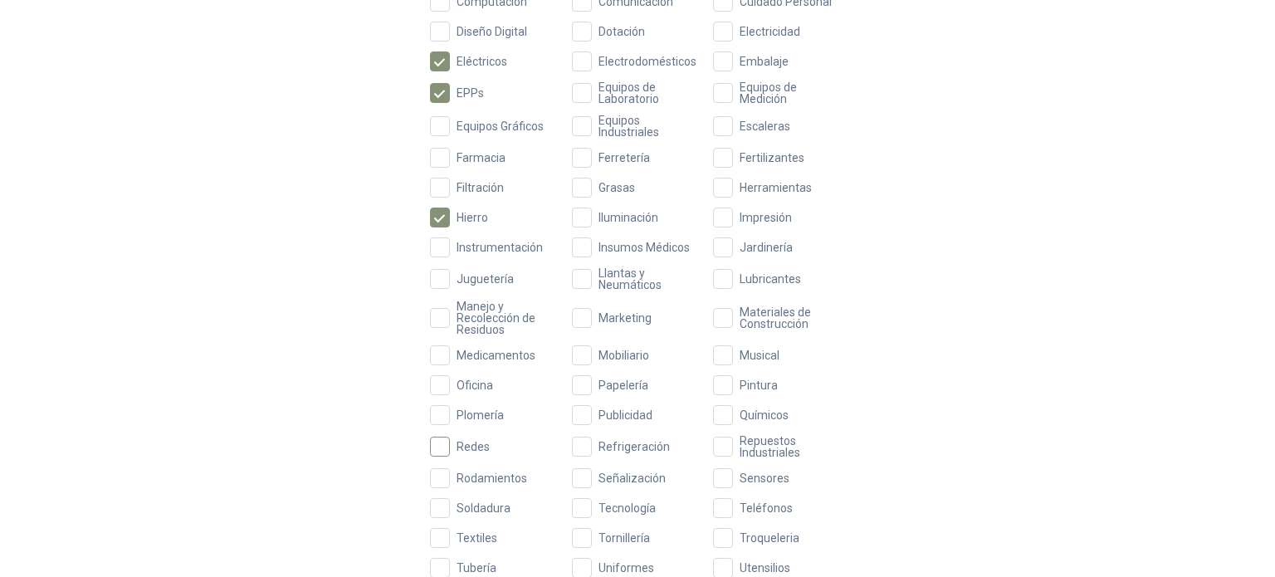
scroll to position [498, 0]
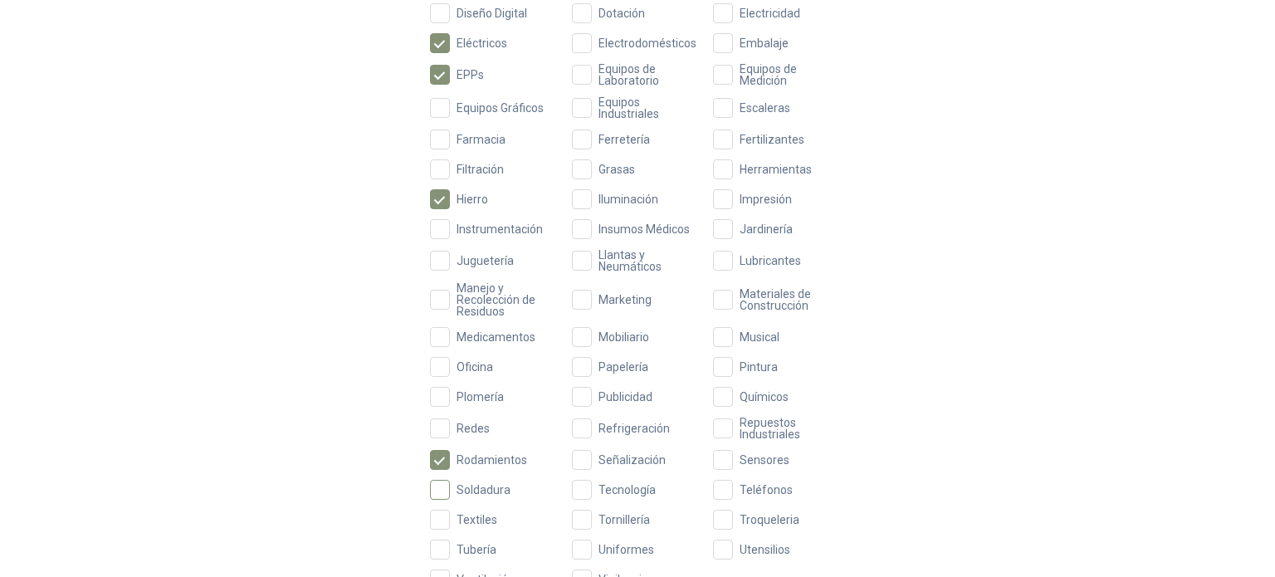
click at [451, 490] on span "Soldadura" at bounding box center [483, 490] width 67 height 12
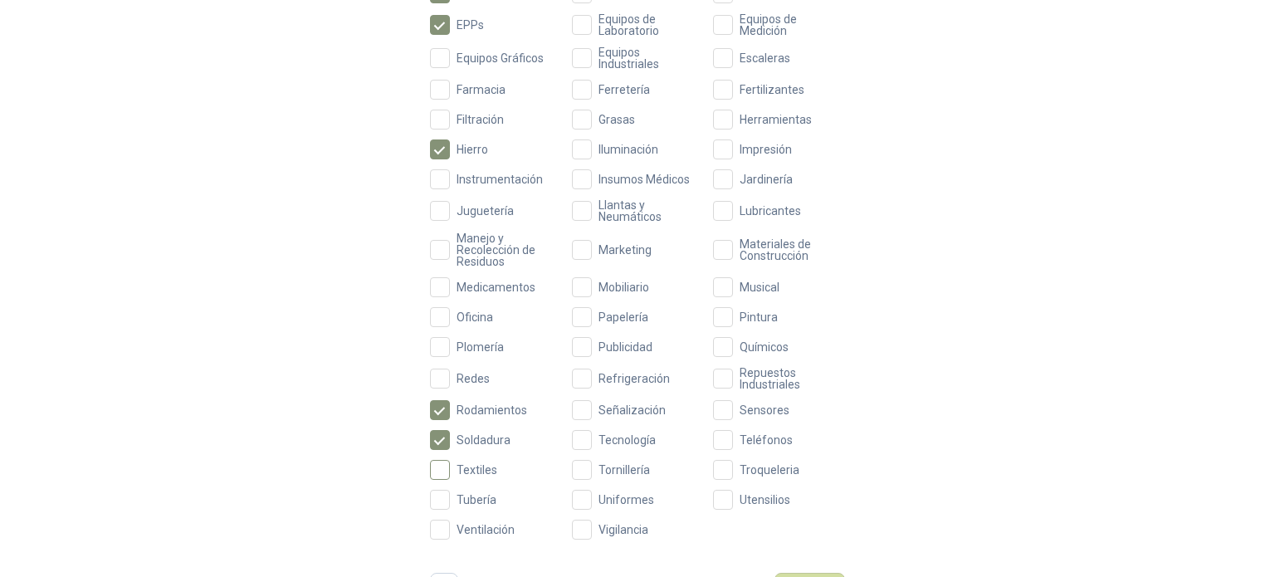
scroll to position [571, 0]
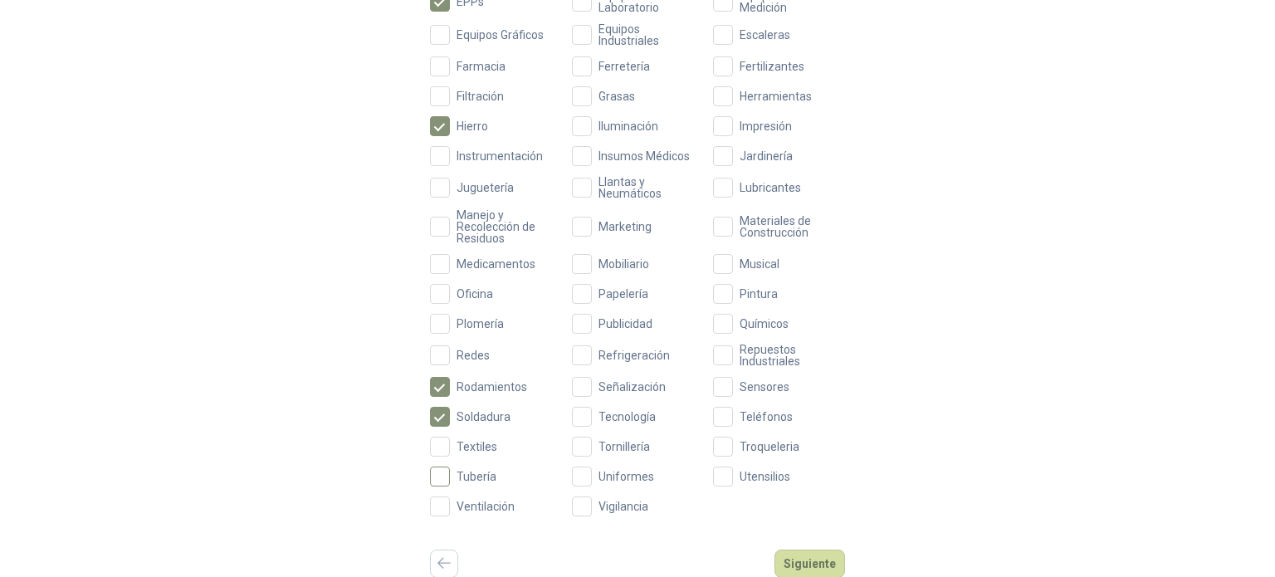
click at [454, 477] on span "Tubería" at bounding box center [476, 476] width 53 height 12
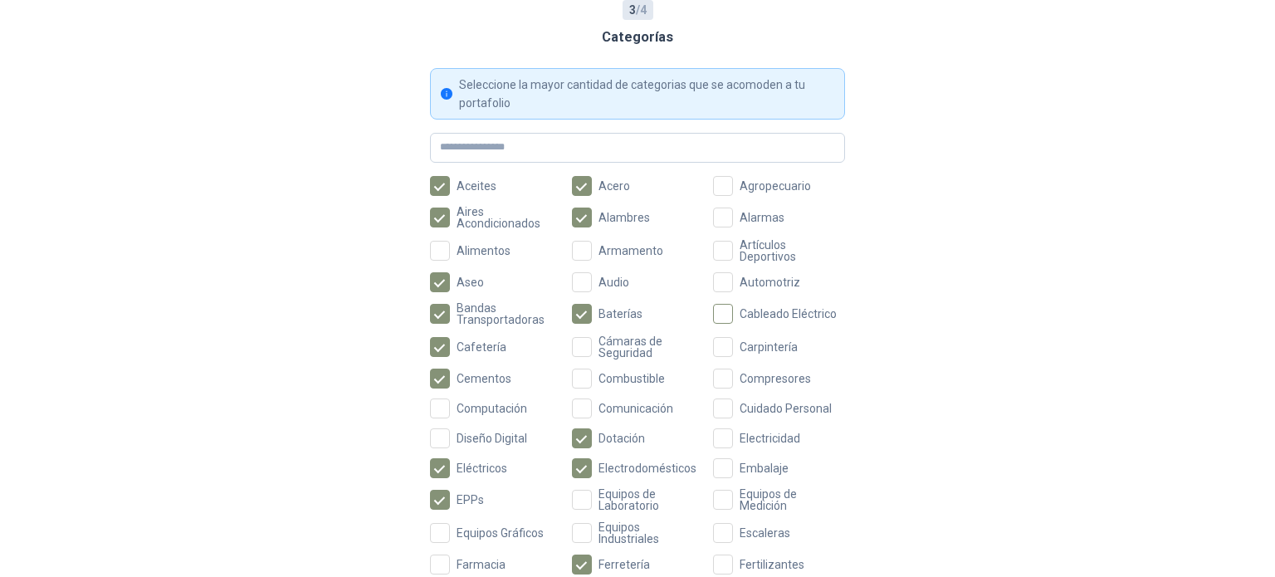
scroll to position [156, 0]
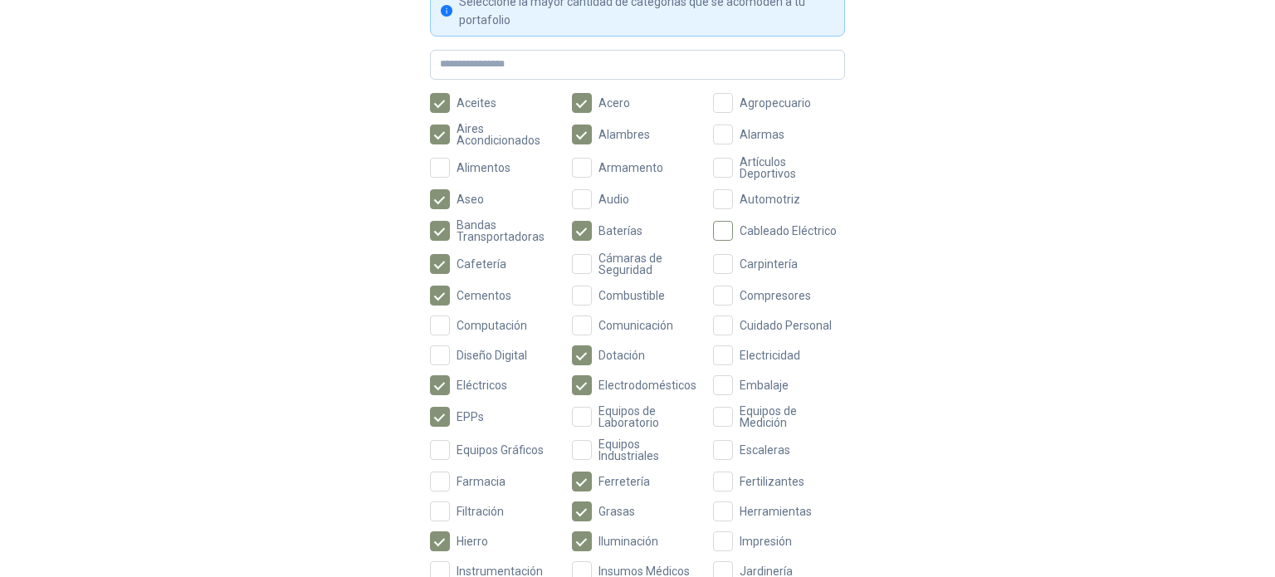
click at [737, 230] on span "Cableado Eléctrico" at bounding box center [788, 231] width 110 height 12
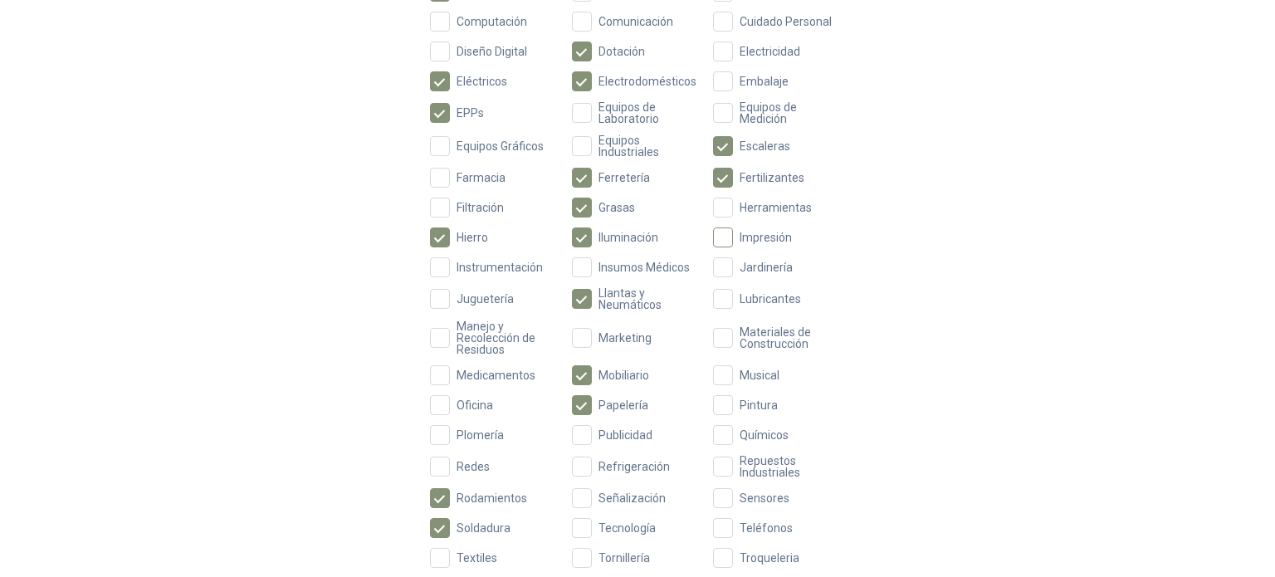
scroll to position [488, 0]
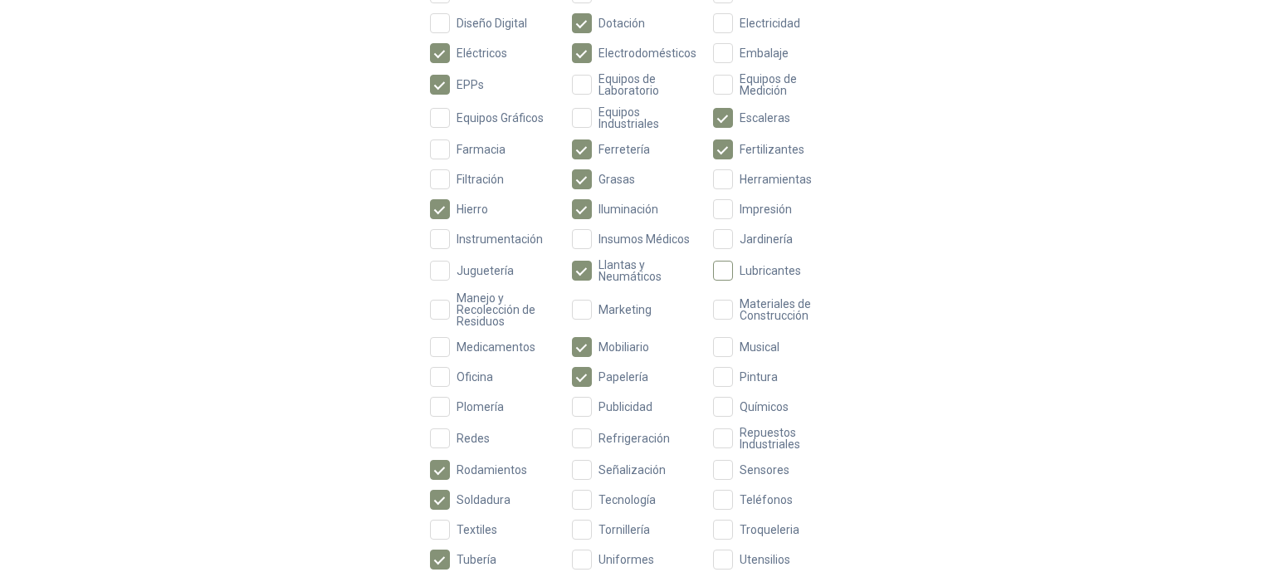
click at [739, 270] on span "Lubricantes" at bounding box center [770, 271] width 75 height 12
click at [734, 314] on span "Materiales de Construcción" at bounding box center [789, 309] width 112 height 23
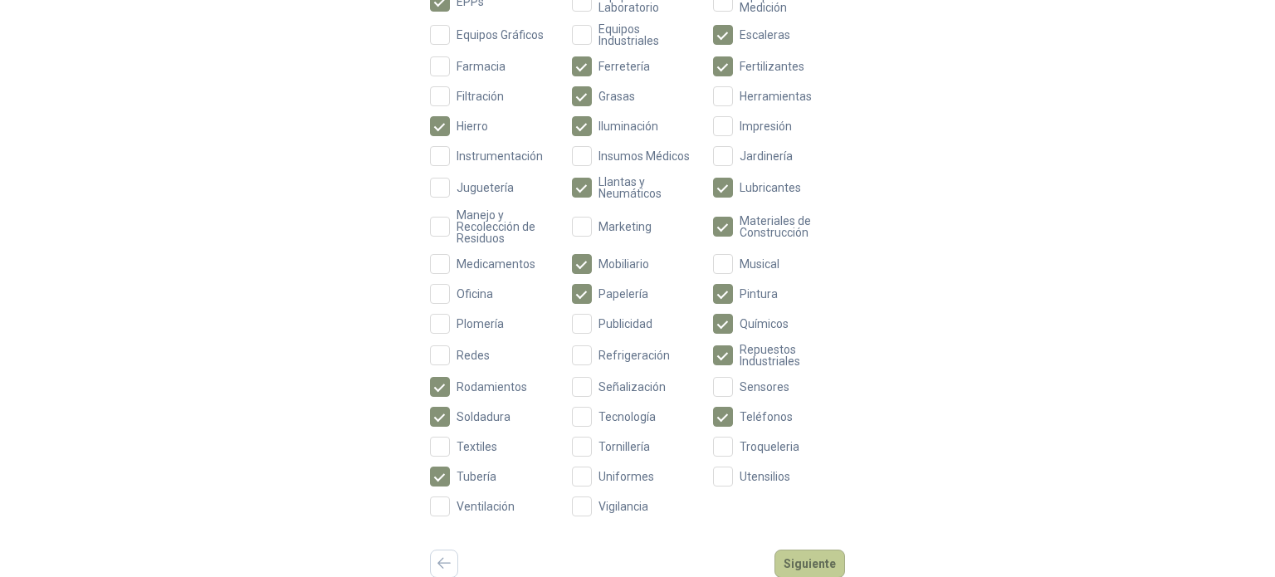
click at [805, 557] on button "Siguiente" at bounding box center [809, 563] width 71 height 28
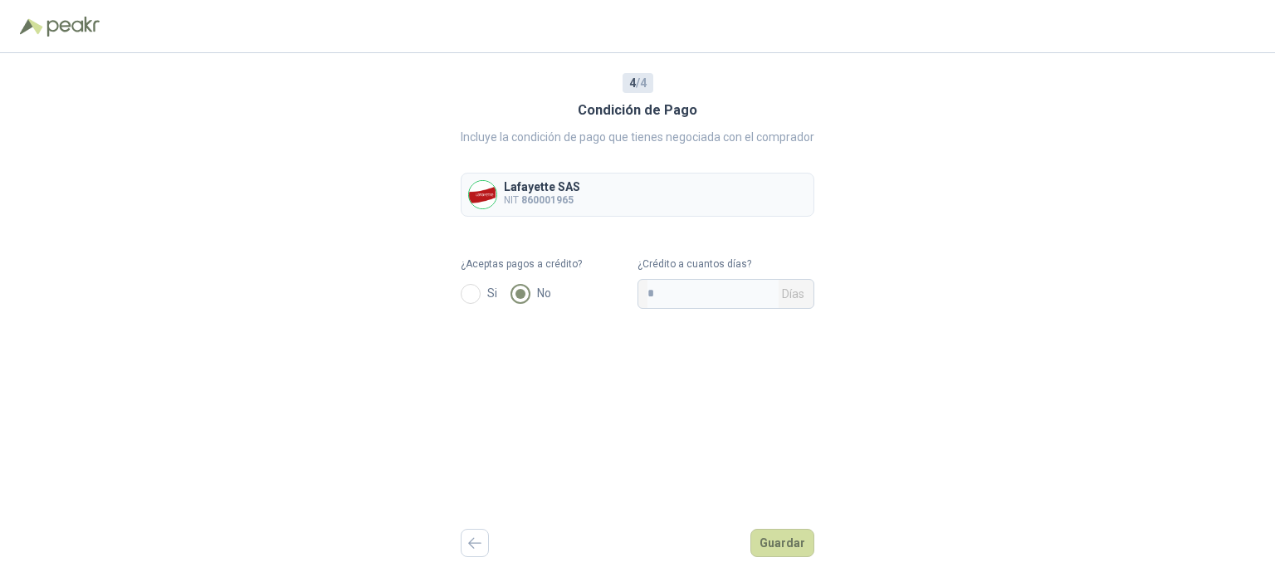
scroll to position [0, 0]
drag, startPoint x: 687, startPoint y: 290, endPoint x: 567, endPoint y: 290, distance: 120.3
click at [567, 290] on form "¿Aceptas pagos a crédito? Si No ¿Crédito a cuantos días? * Días" at bounding box center [637, 282] width 353 height 52
type input "**"
click at [774, 549] on button "Guardar" at bounding box center [782, 543] width 64 height 28
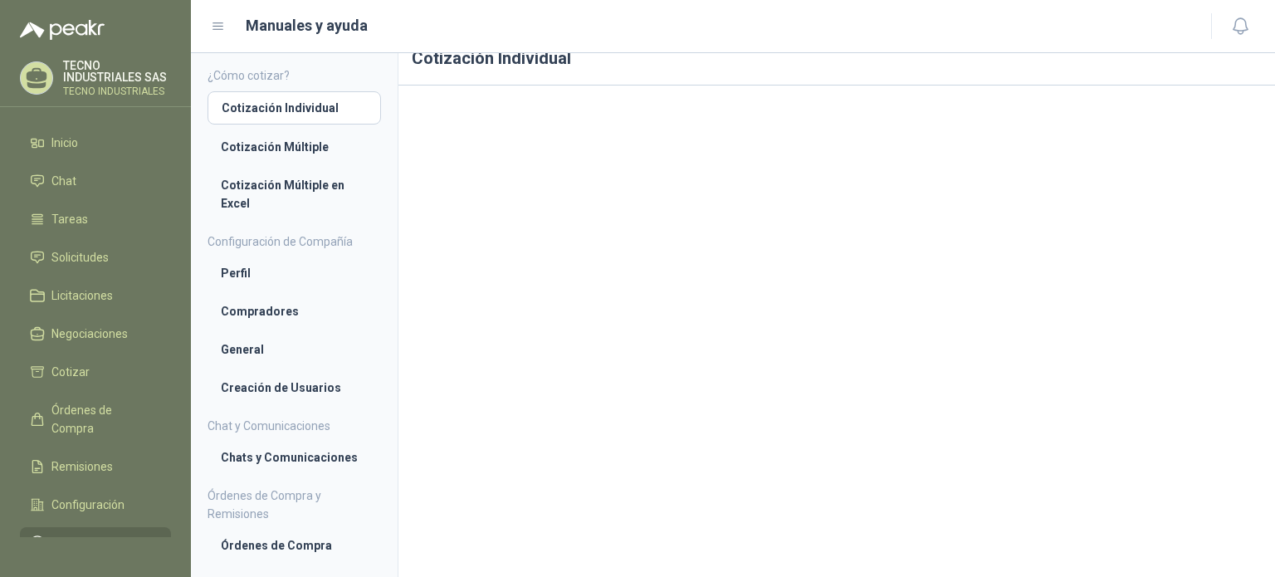
scroll to position [31, 0]
click at [262, 104] on li "Cotización Individual" at bounding box center [294, 108] width 145 height 18
click at [76, 263] on span "Solicitudes" at bounding box center [79, 257] width 57 height 18
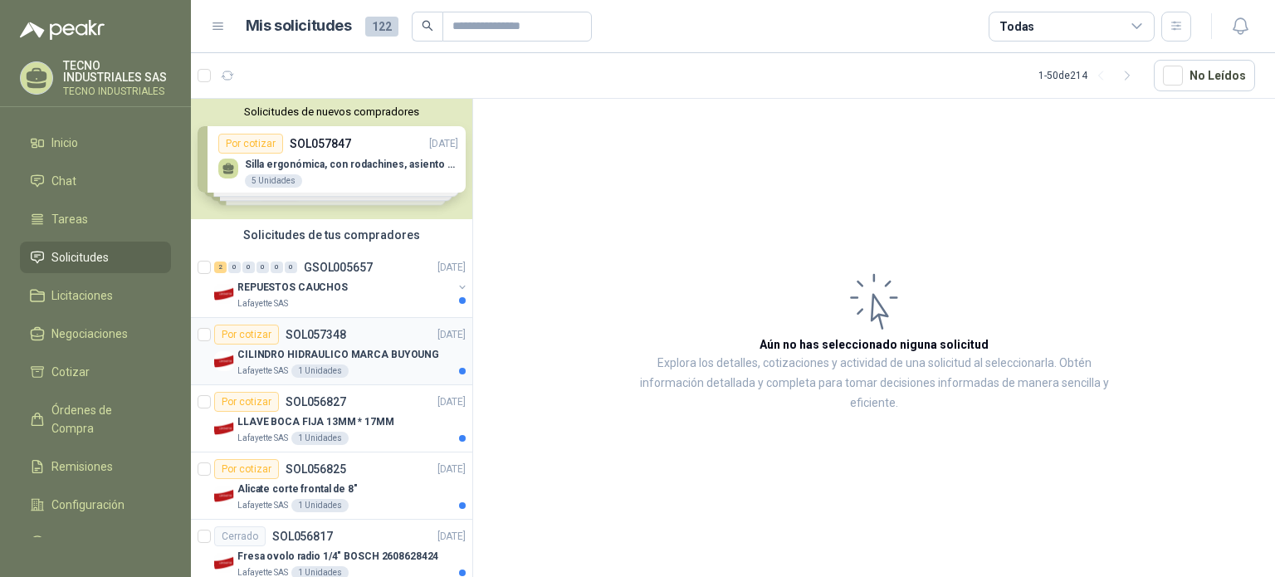
click at [278, 349] on p "CILINDRO HIDRAULICO MARCA BUYOUNG" at bounding box center [338, 355] width 202 height 16
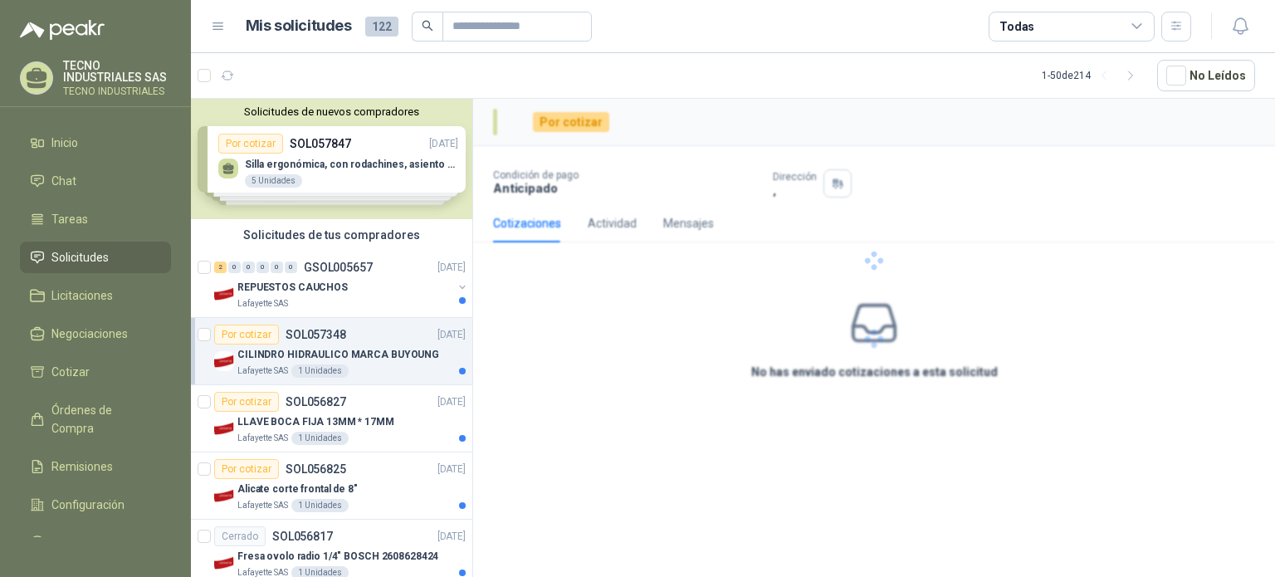
click at [254, 339] on div "Por cotizar" at bounding box center [246, 334] width 65 height 20
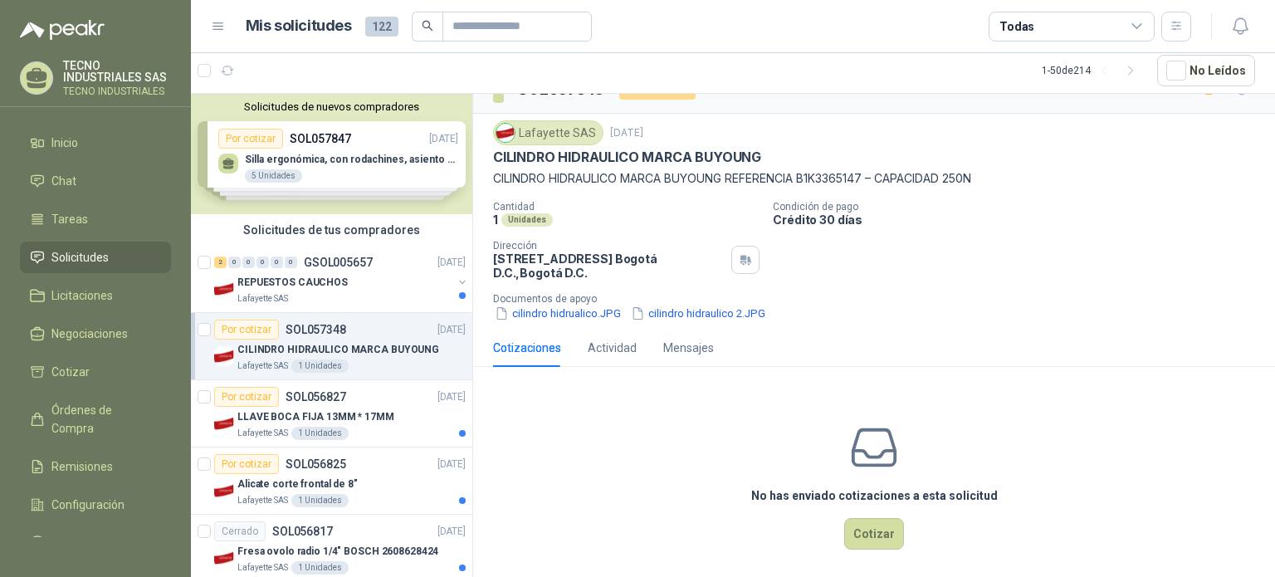
scroll to position [41, 0]
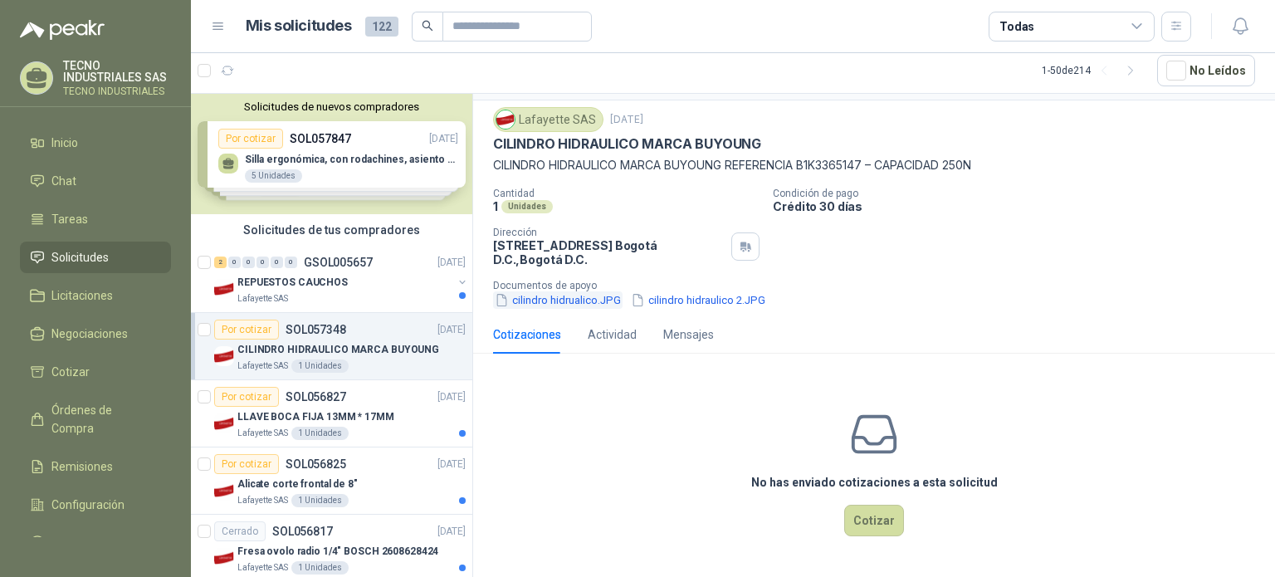
click at [551, 297] on button "cilindro hidrualico.JPG" at bounding box center [557, 299] width 129 height 17
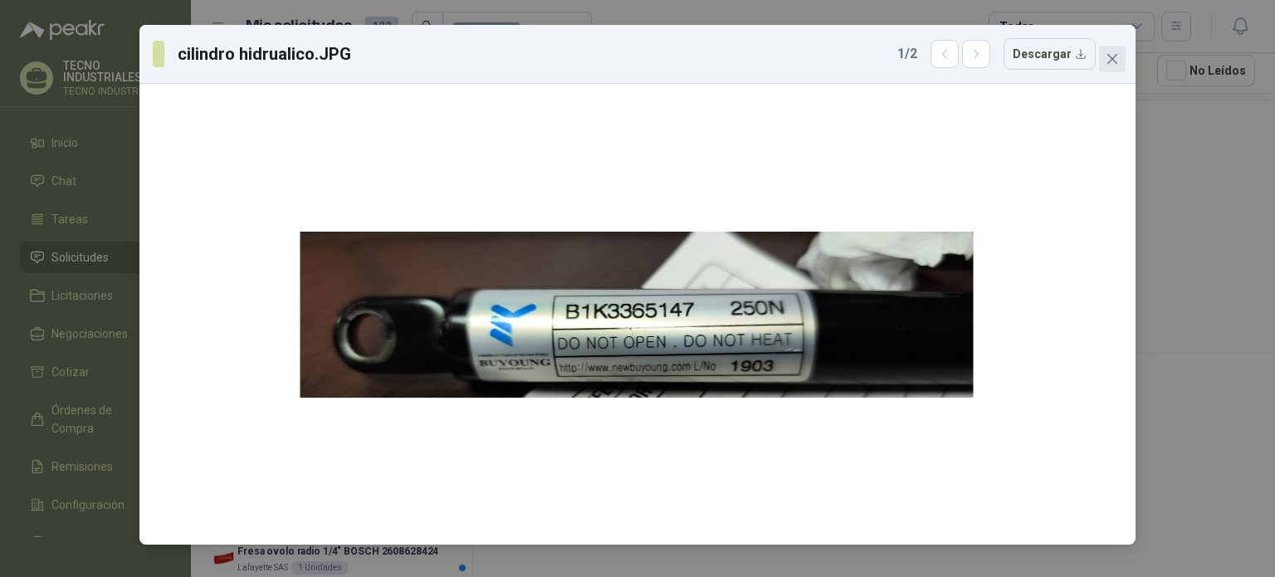
click at [1108, 59] on icon "close" at bounding box center [1111, 58] width 13 height 13
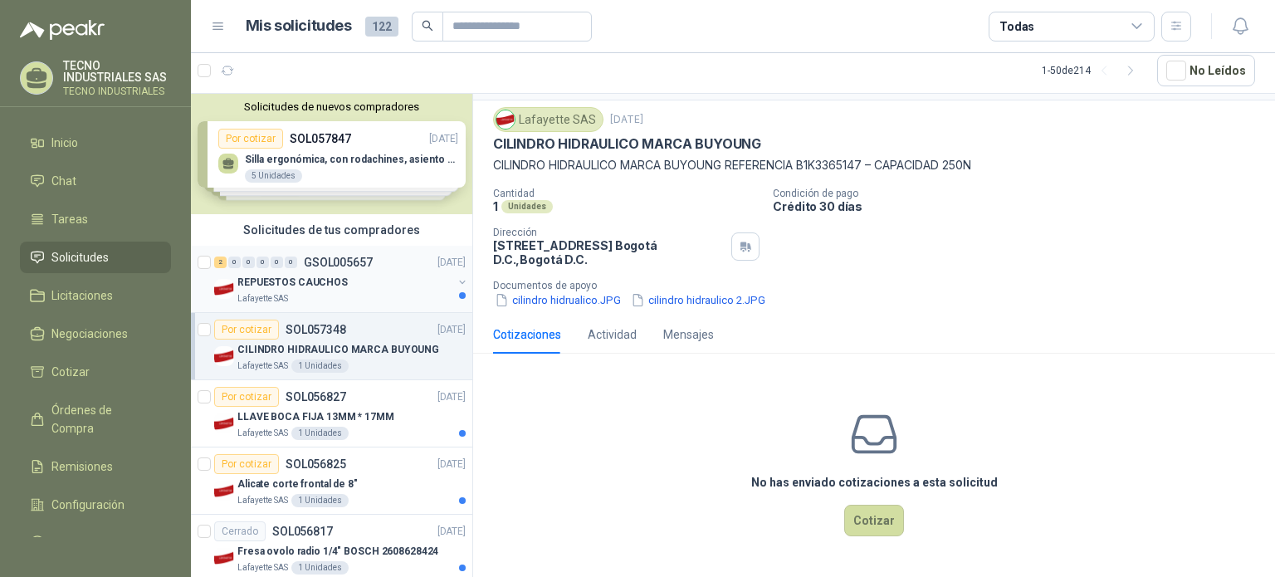
click at [235, 279] on div "REPUESTOS CAUCHOS Lafayette SAS" at bounding box center [341, 288] width 255 height 33
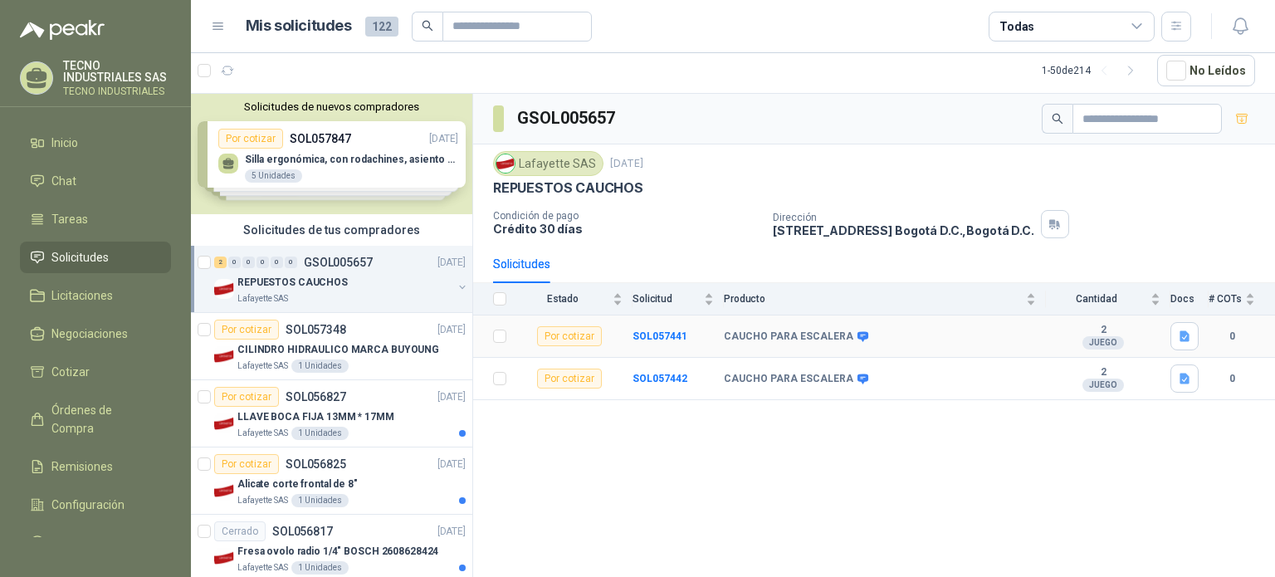
click at [750, 330] on b "CAUCHO PARA ESCALERA" at bounding box center [788, 336] width 129 height 13
click at [667, 330] on b "SOL057441" at bounding box center [659, 336] width 55 height 12
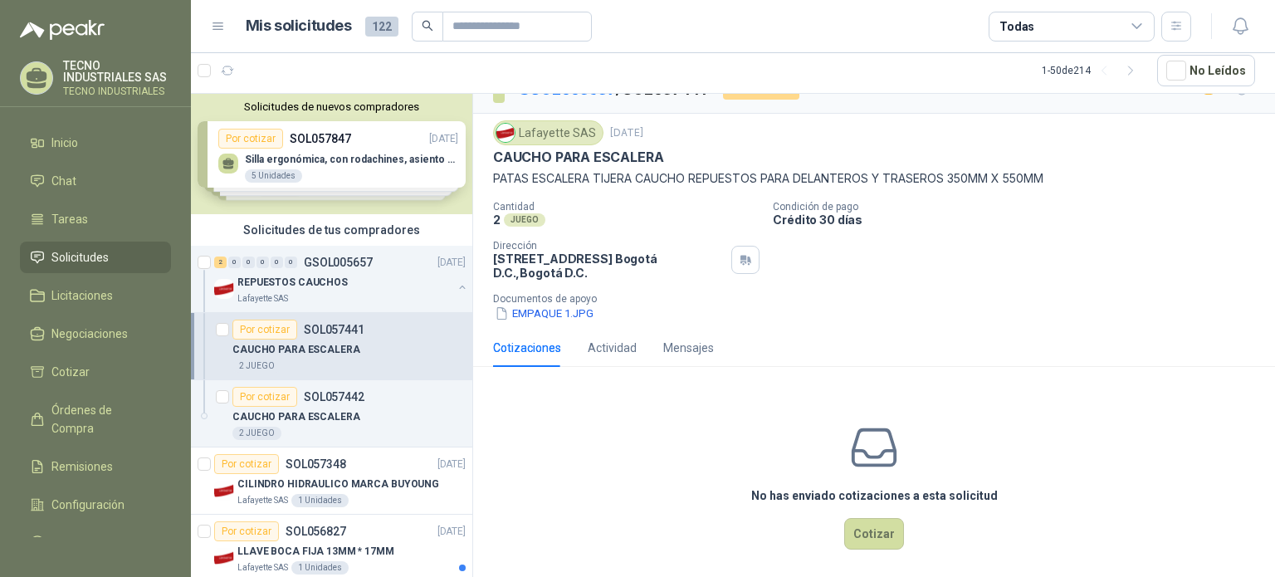
scroll to position [41, 0]
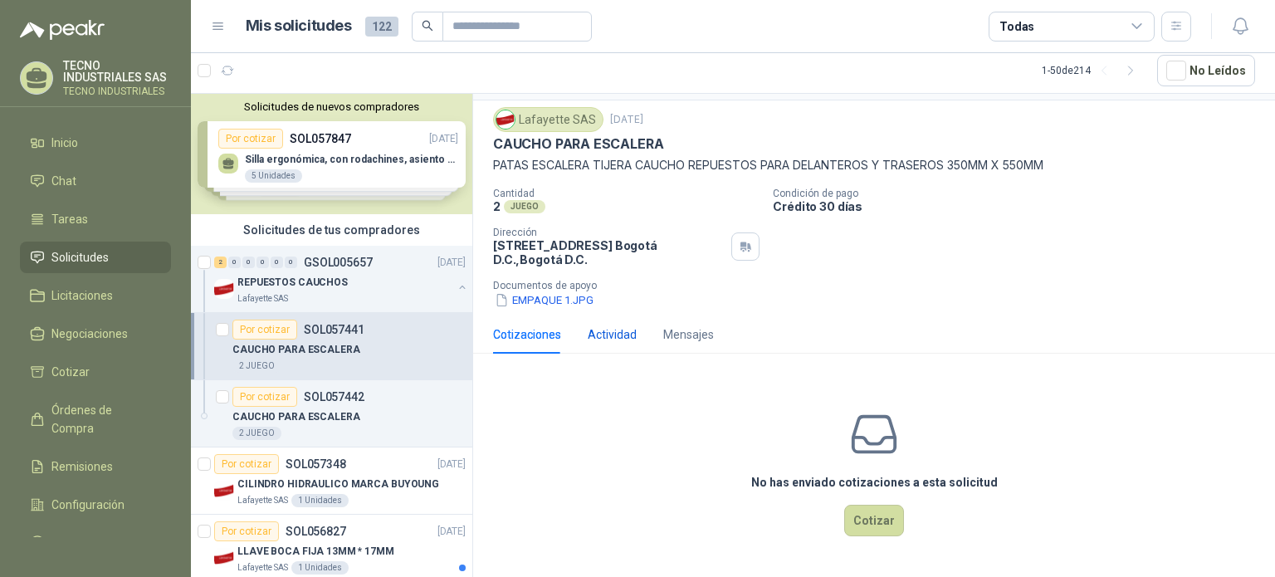
click at [621, 335] on div "Actividad" at bounding box center [611, 334] width 49 height 18
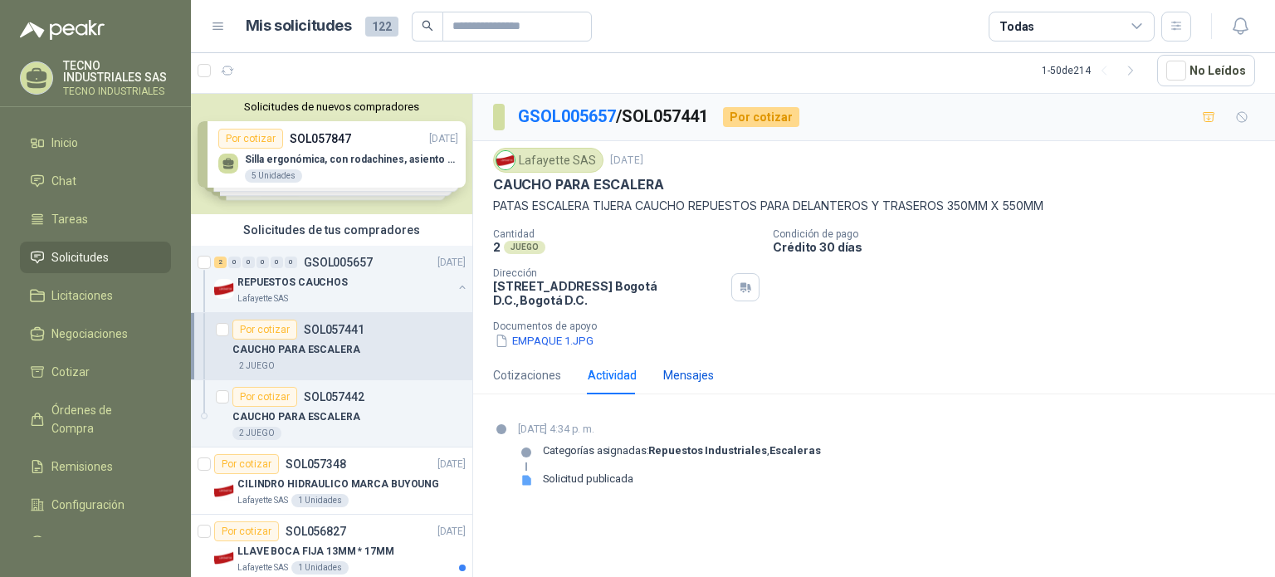
click at [695, 381] on div "Mensajes" at bounding box center [688, 375] width 51 height 18
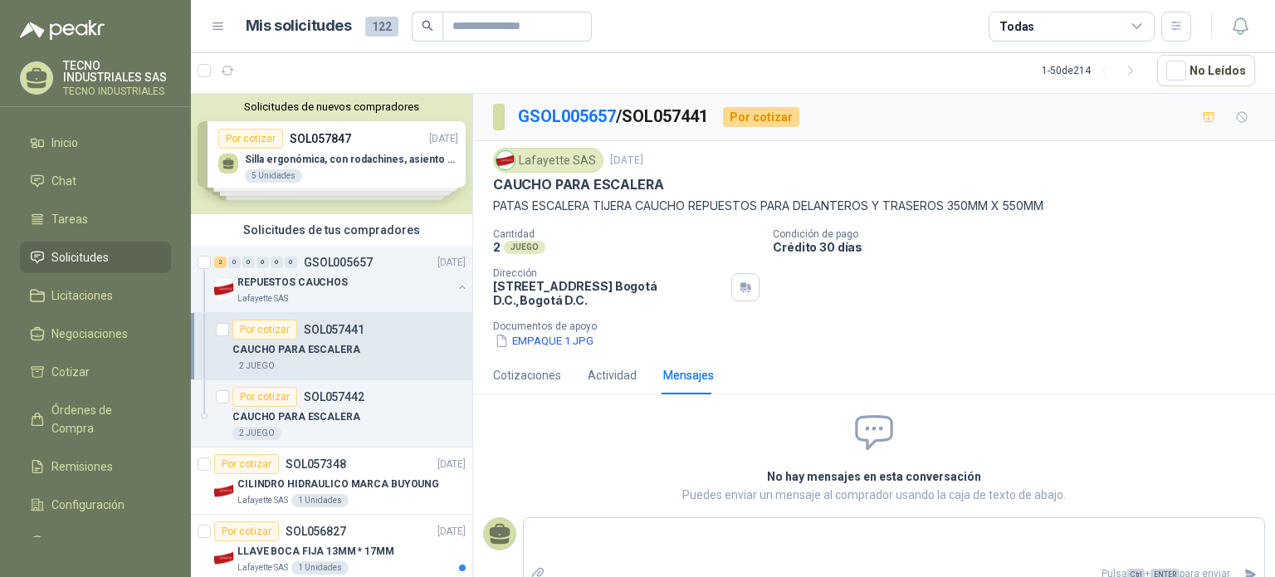
click at [1166, 328] on p "Documentos de apoyo" at bounding box center [880, 326] width 775 height 12
click at [1240, 29] on icon "button" at bounding box center [1240, 26] width 21 height 21
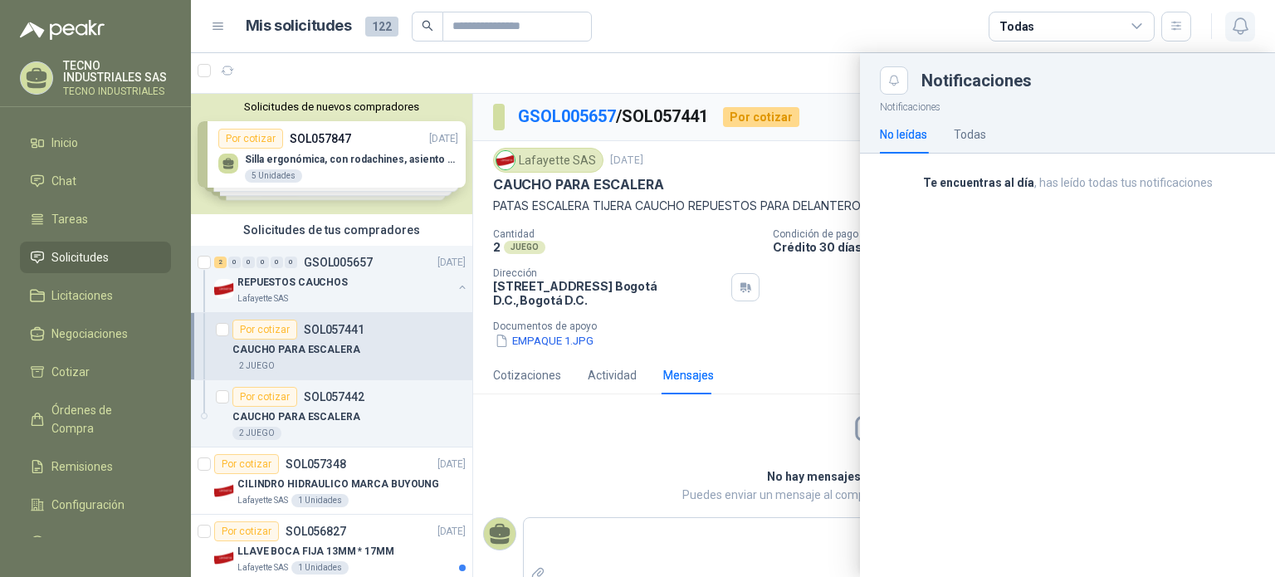
click at [1241, 29] on icon "button" at bounding box center [1240, 26] width 21 height 21
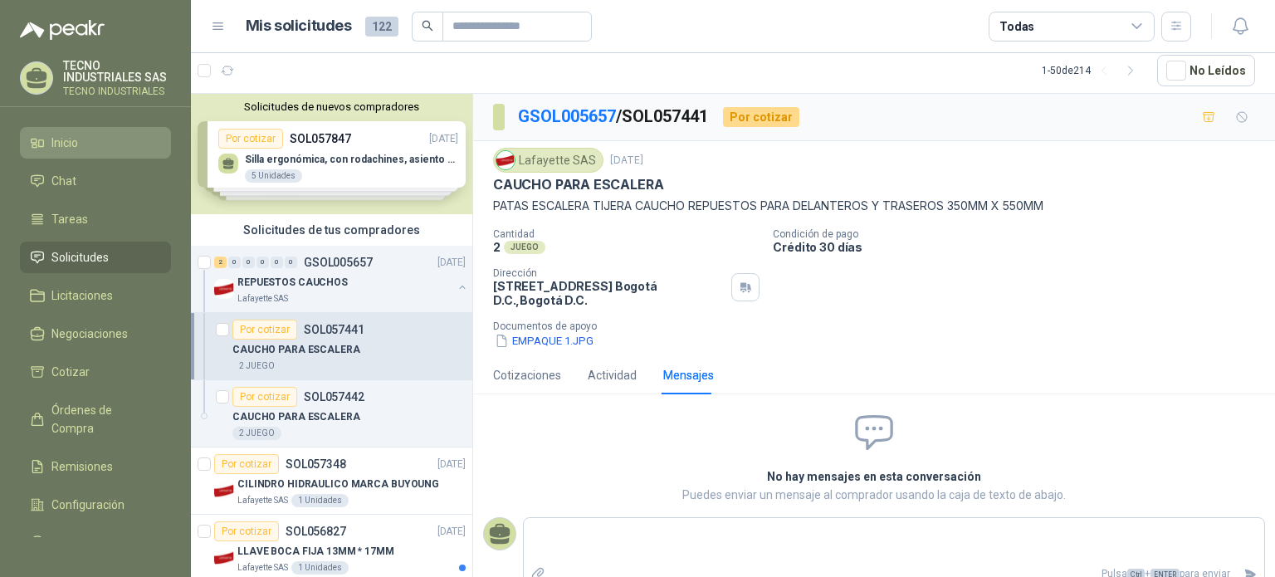
click at [70, 144] on span "Inicio" at bounding box center [64, 143] width 27 height 18
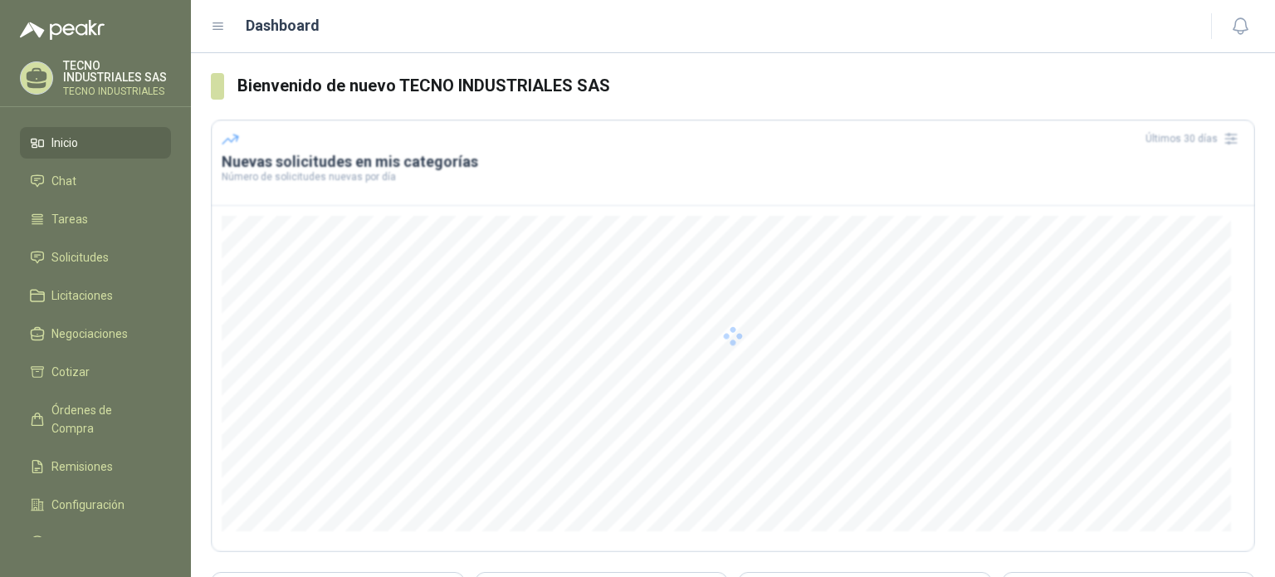
click at [70, 144] on span "Inicio" at bounding box center [64, 143] width 27 height 18
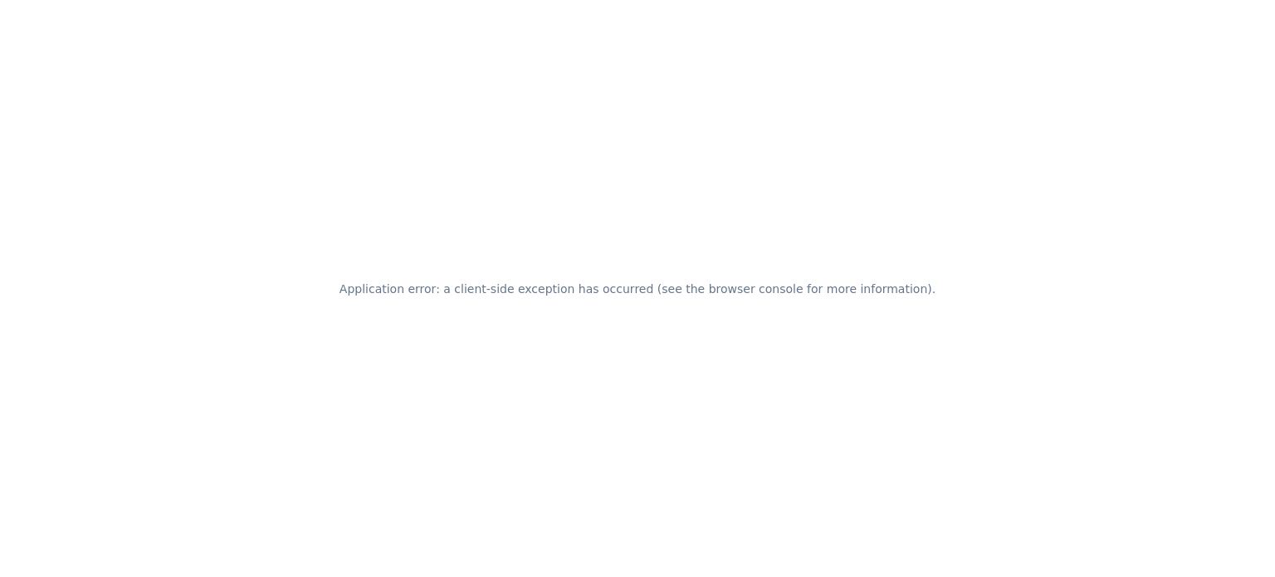
click at [890, 211] on div "Application error: a client-side exception has occurred (see the browser consol…" at bounding box center [637, 288] width 1275 height 577
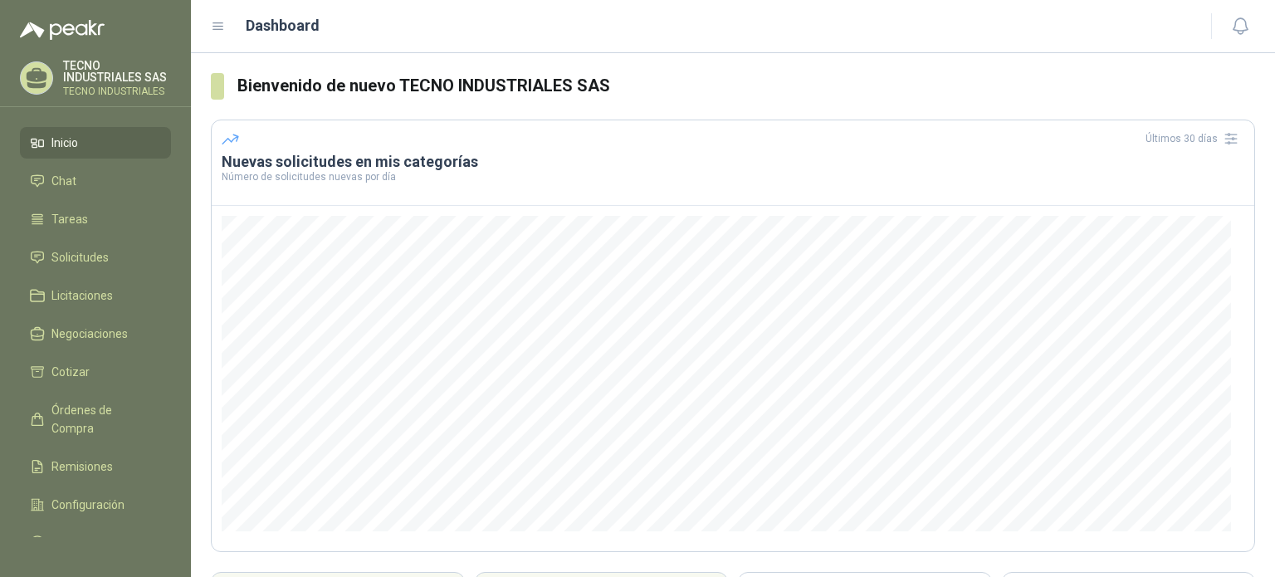
click at [70, 73] on p "TECNO INDUSTRIALES SAS" at bounding box center [117, 71] width 108 height 23
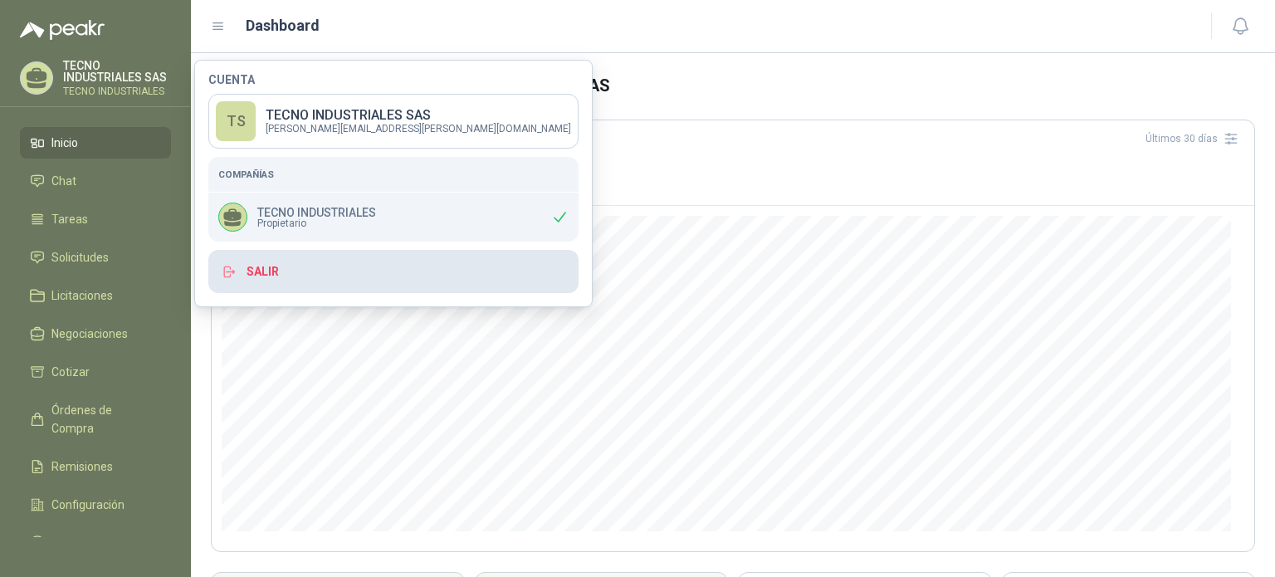
click at [246, 280] on button "Salir" at bounding box center [393, 271] width 370 height 43
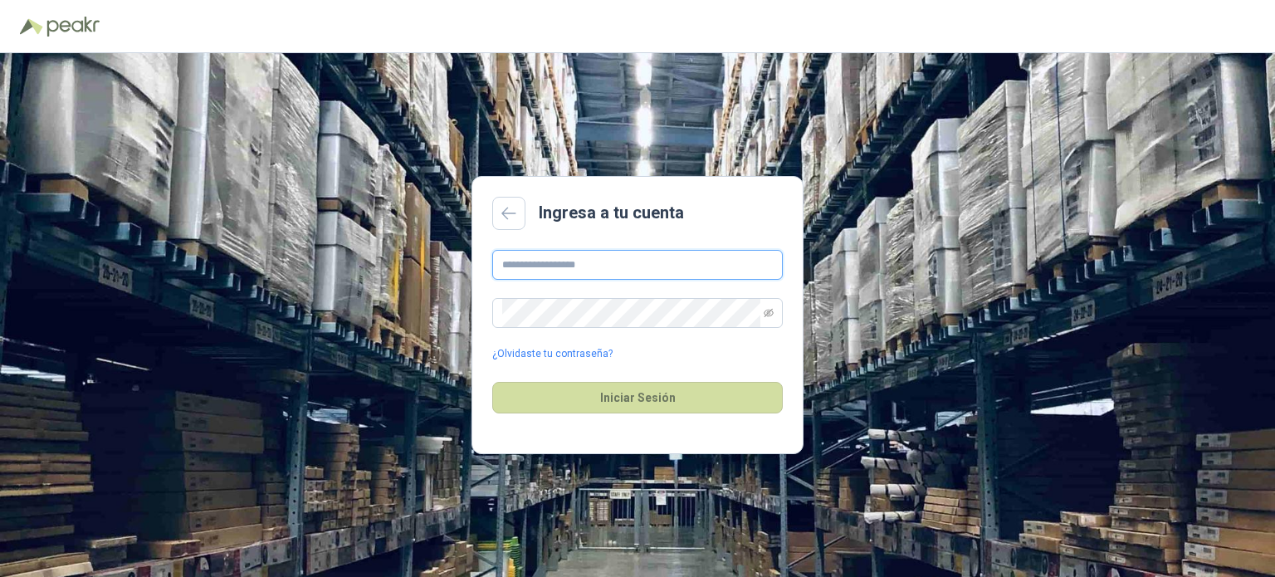
type input "**********"
click at [1102, 41] on header at bounding box center [637, 26] width 1275 height 53
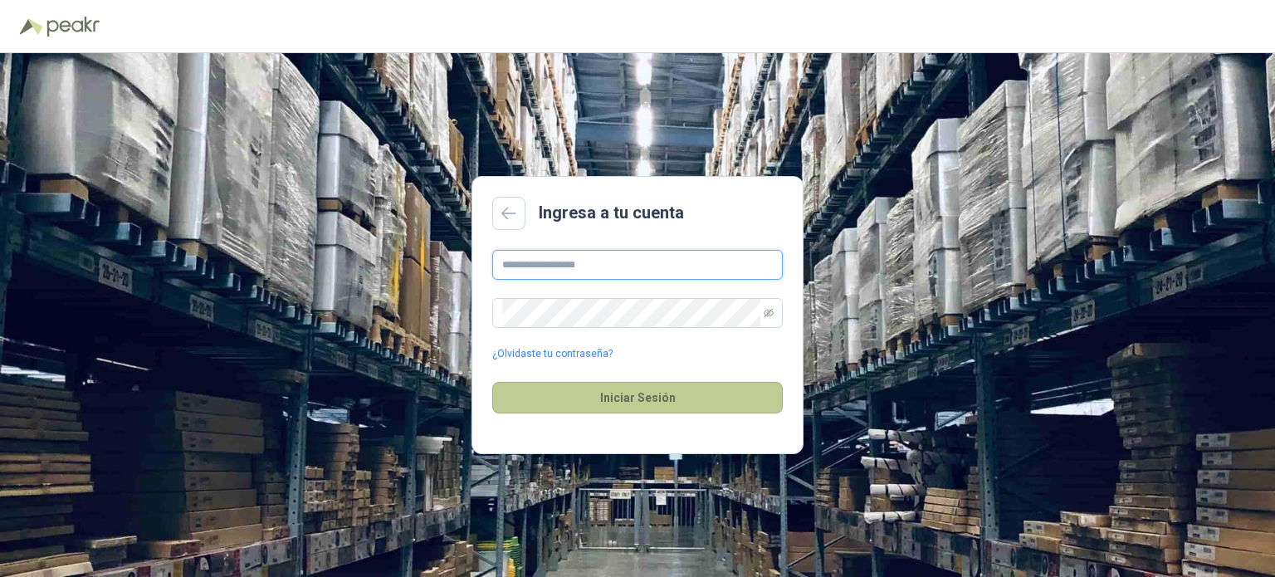
type input "**********"
click at [626, 396] on button "Iniciar Sesión" at bounding box center [637, 398] width 290 height 32
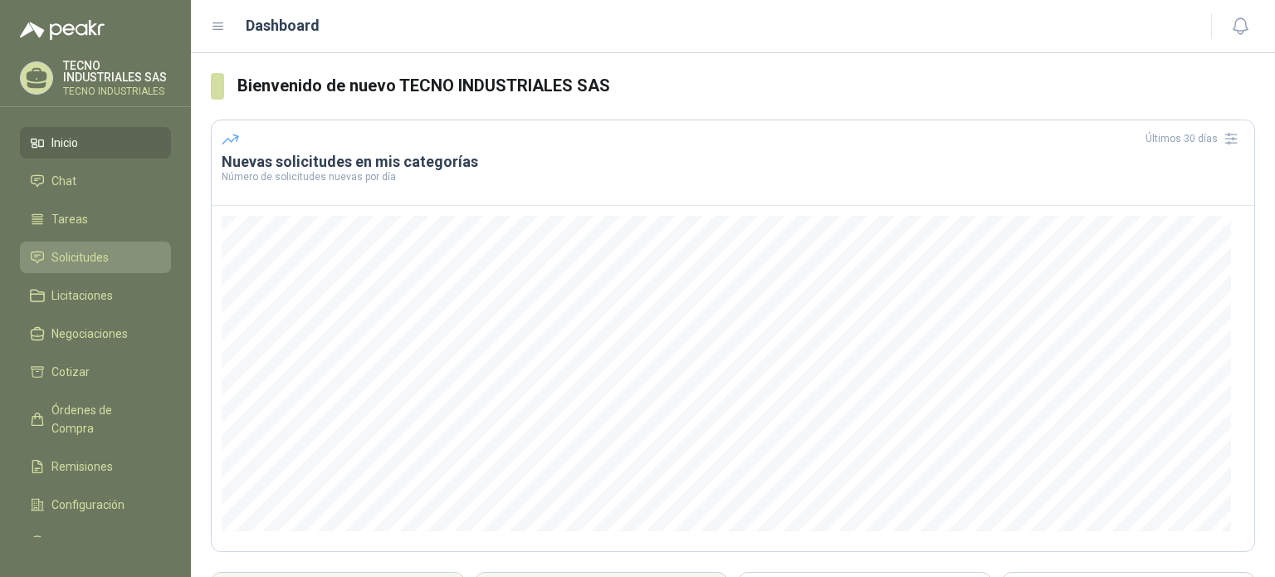
click at [77, 258] on span "Solicitudes" at bounding box center [79, 257] width 57 height 18
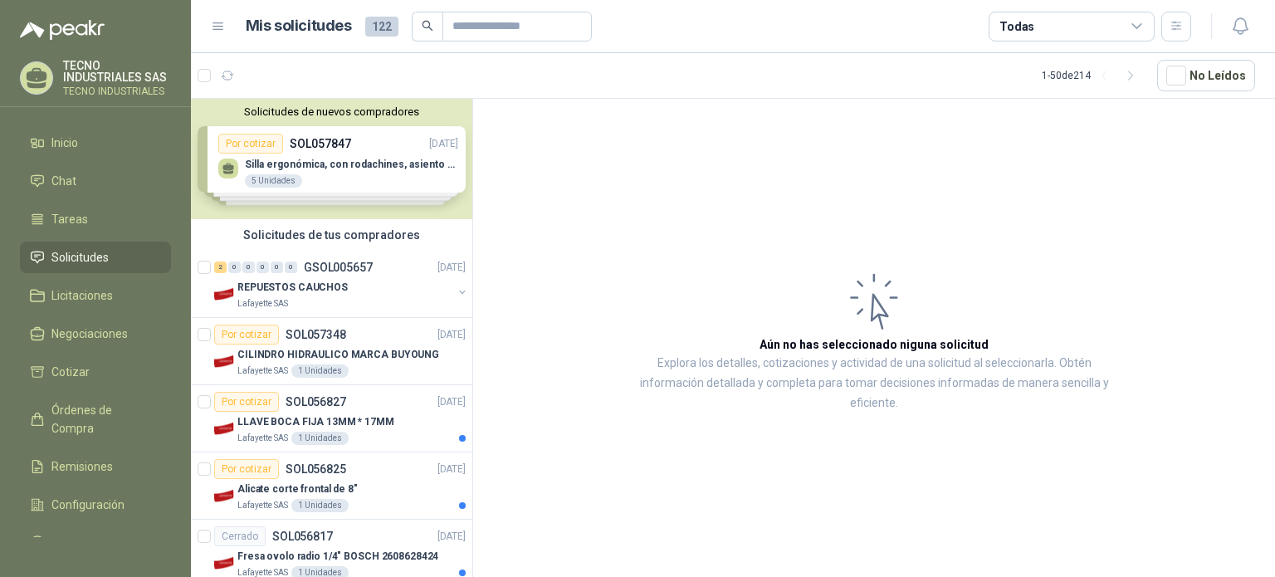
click at [275, 158] on div "Solicitudes de nuevos compradores Por cotizar SOL057847 26/09/25 Silla ergonómi…" at bounding box center [331, 159] width 281 height 120
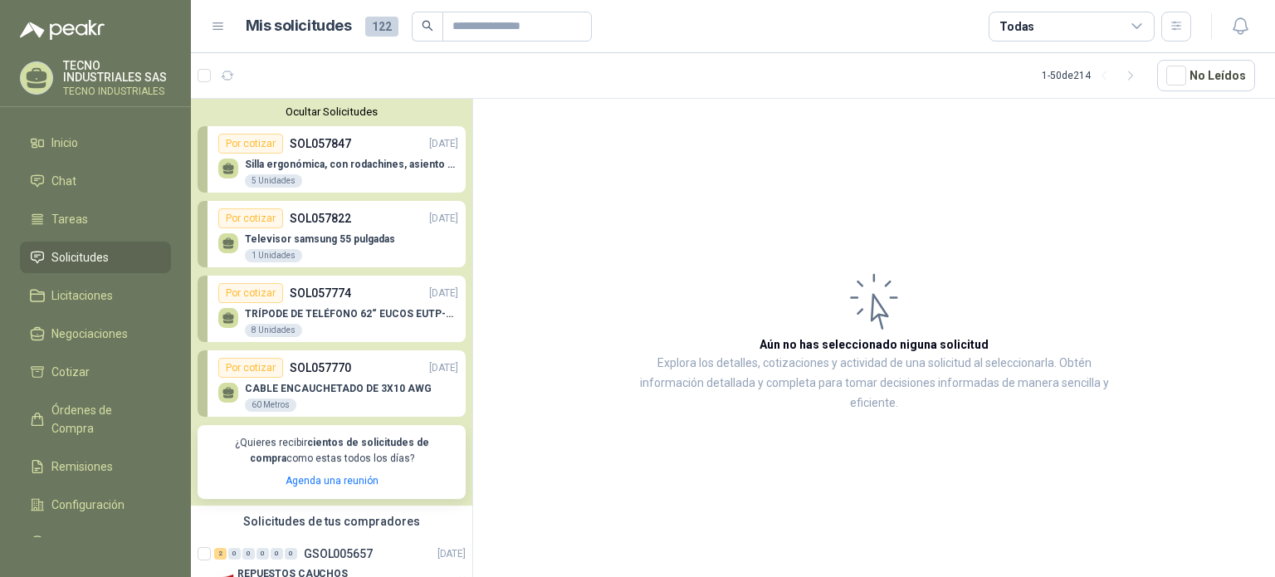
click at [276, 157] on div "Silla ergonómica, con rodachines, asiento ajustable en altura, espaldar alto, 5…" at bounding box center [338, 171] width 240 height 35
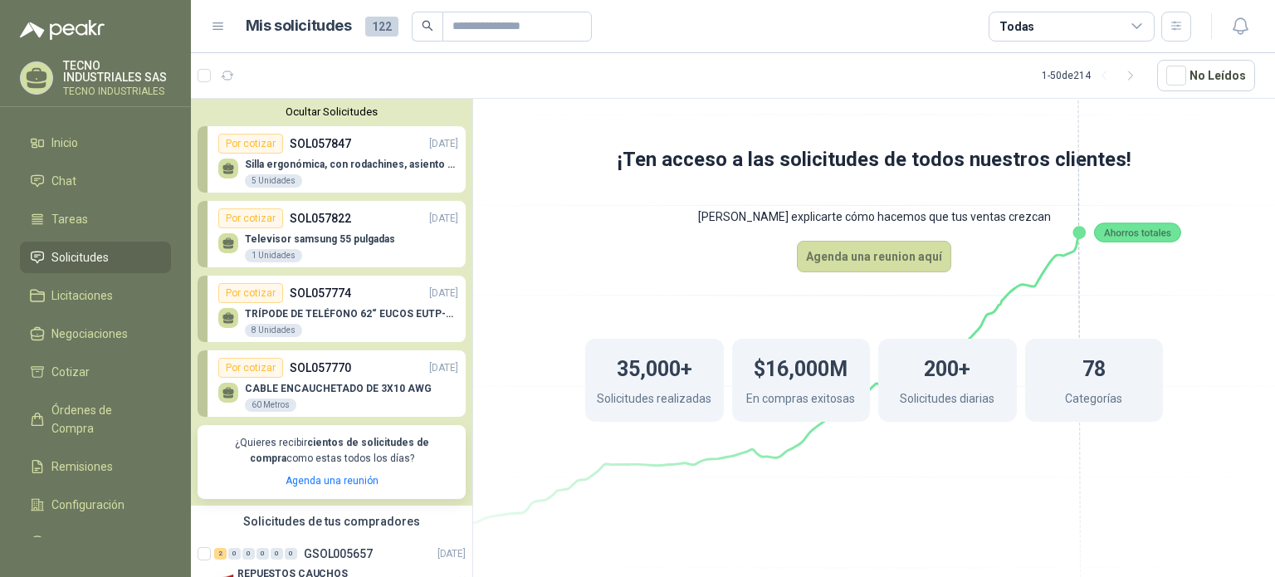
click at [319, 113] on button "Ocultar Solicitudes" at bounding box center [331, 111] width 268 height 12
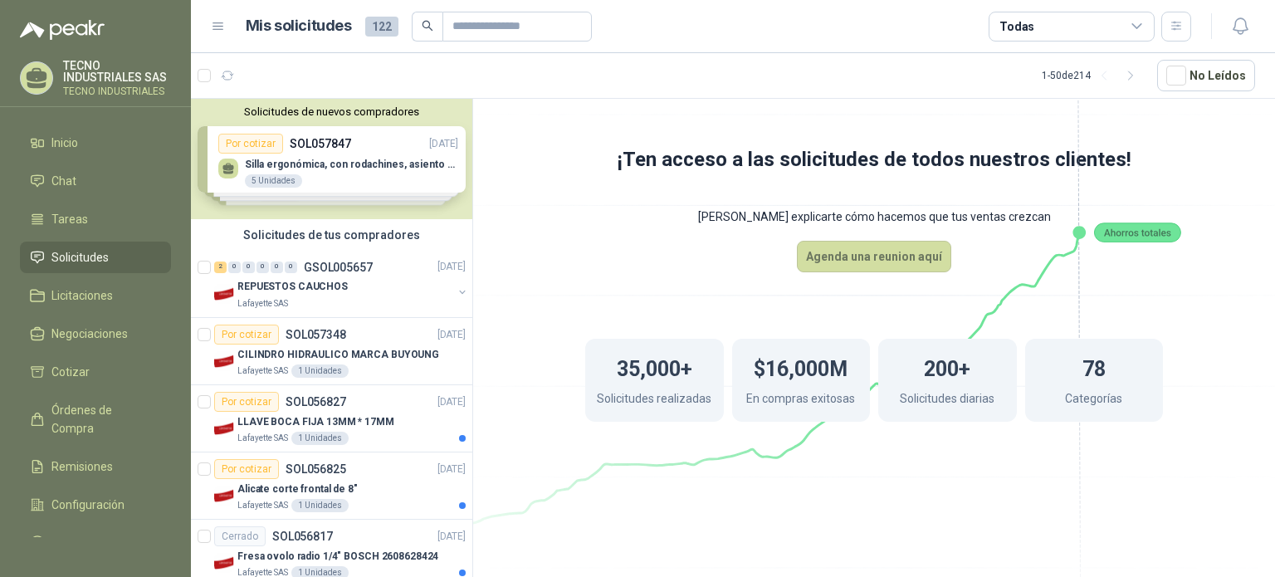
click at [313, 141] on div "Solicitudes de nuevos compradores Por cotizar SOL057847 26/09/25 Silla ergonómi…" at bounding box center [331, 159] width 281 height 120
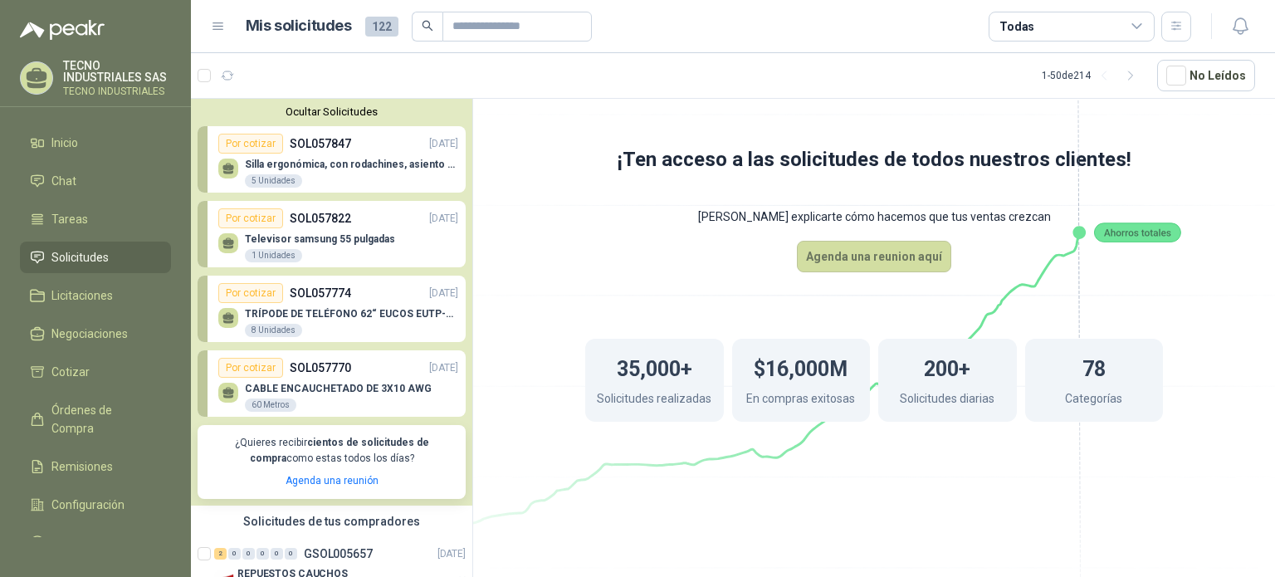
click at [309, 168] on p "Silla ergonómica, con rodachines, asiento ajustable en altura, espaldar alto," at bounding box center [351, 164] width 213 height 12
click at [290, 175] on div "5 Unidades" at bounding box center [273, 180] width 57 height 13
click at [364, 167] on p "Silla ergonómica, con rodachines, asiento ajustable en altura, espaldar alto," at bounding box center [351, 164] width 213 height 12
click at [345, 110] on button "Ocultar Solicitudes" at bounding box center [331, 111] width 268 height 12
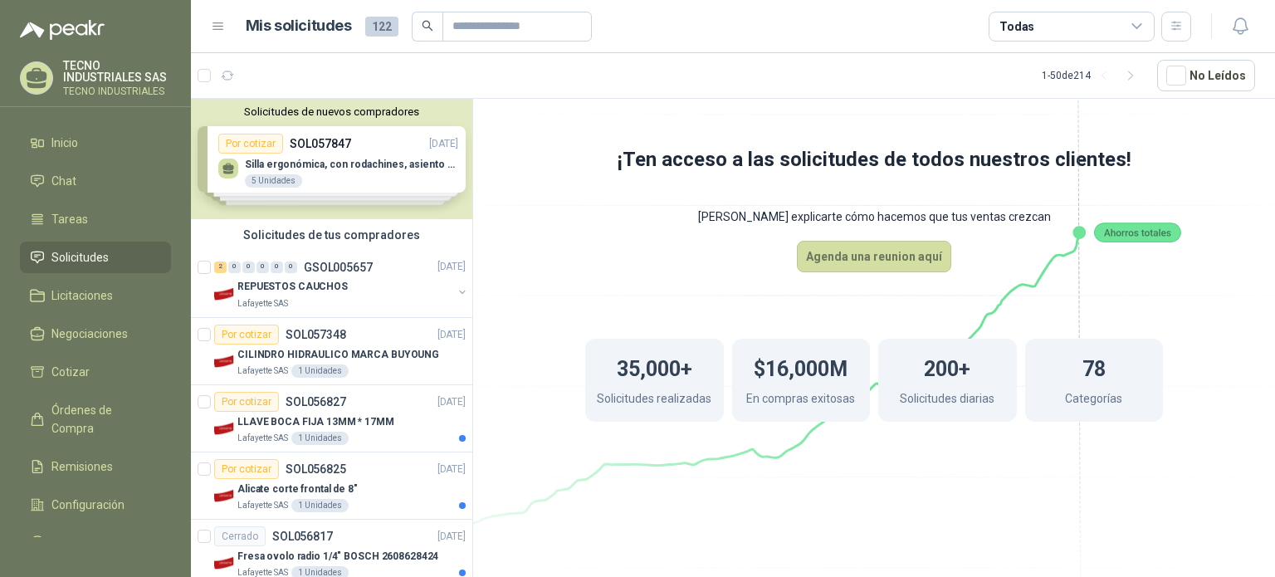
click at [302, 232] on div "Solicitudes de tus compradores" at bounding box center [331, 235] width 281 height 32
click at [212, 32] on div "Mis solicitudes 122 Todas" at bounding box center [701, 27] width 980 height 30
click at [217, 29] on icon at bounding box center [218, 26] width 10 height 7
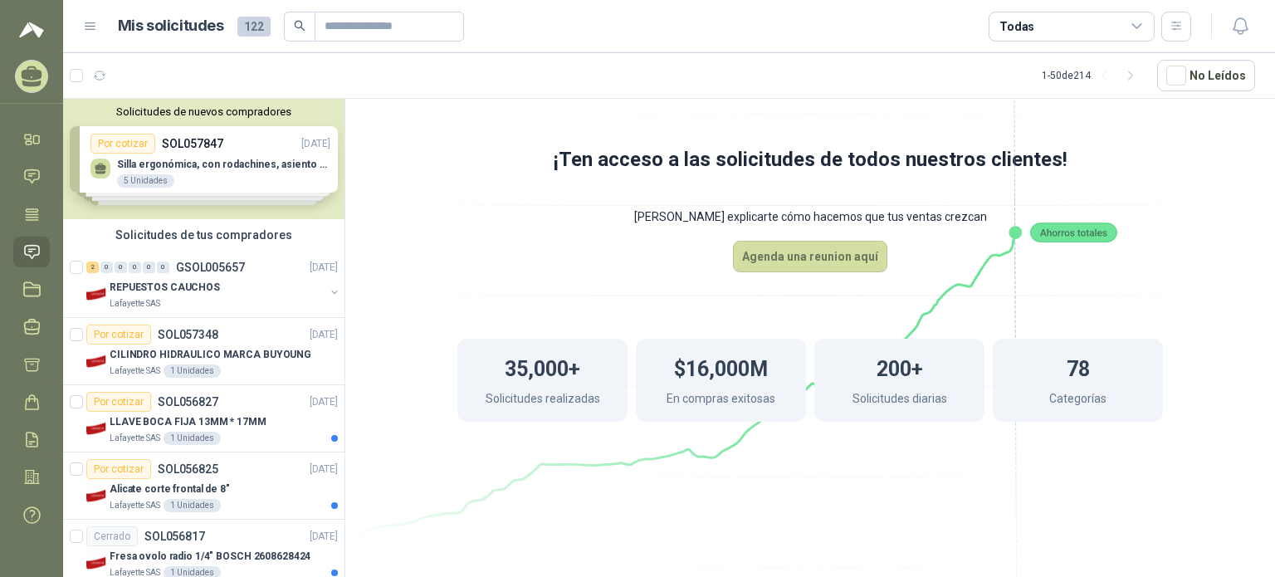
click at [217, 29] on h1 "Mis solicitudes" at bounding box center [171, 26] width 106 height 24
click at [96, 27] on icon at bounding box center [90, 26] width 15 height 15
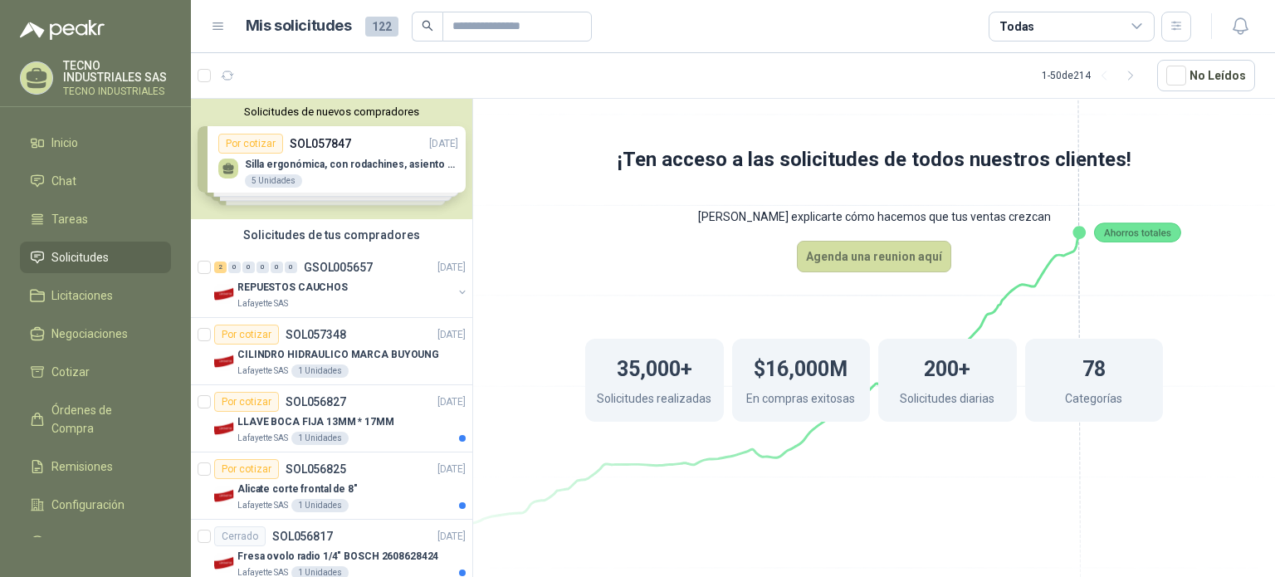
click at [1137, 22] on icon at bounding box center [1136, 26] width 15 height 15
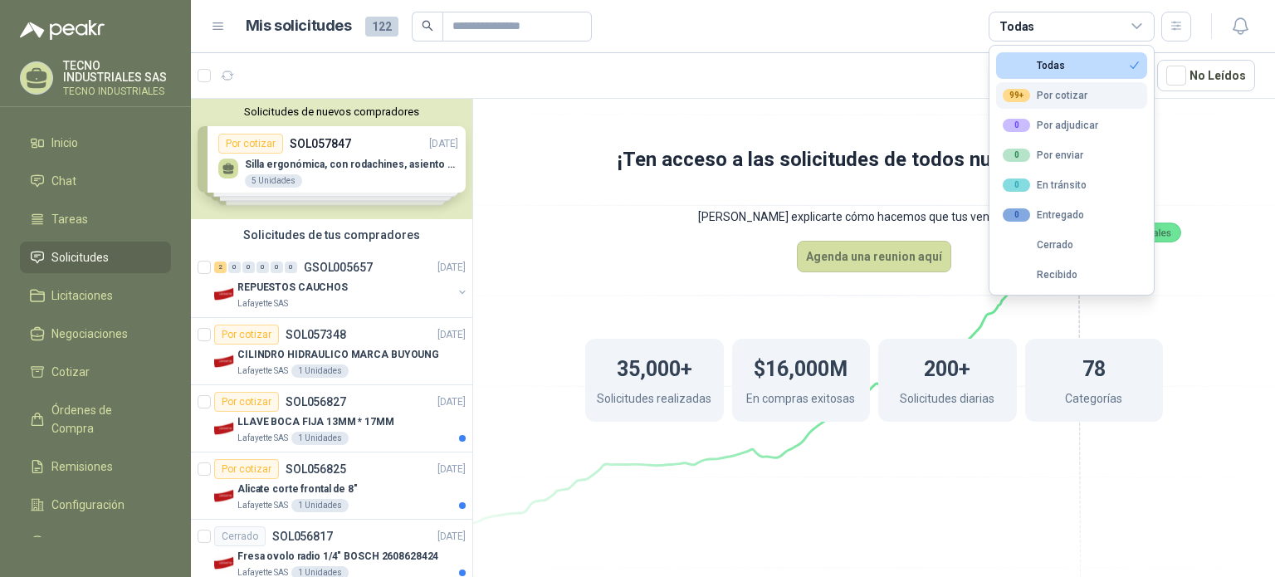
click at [1077, 95] on div "99+ Por cotizar" at bounding box center [1044, 95] width 85 height 13
